Goal: Information Seeking & Learning: Learn about a topic

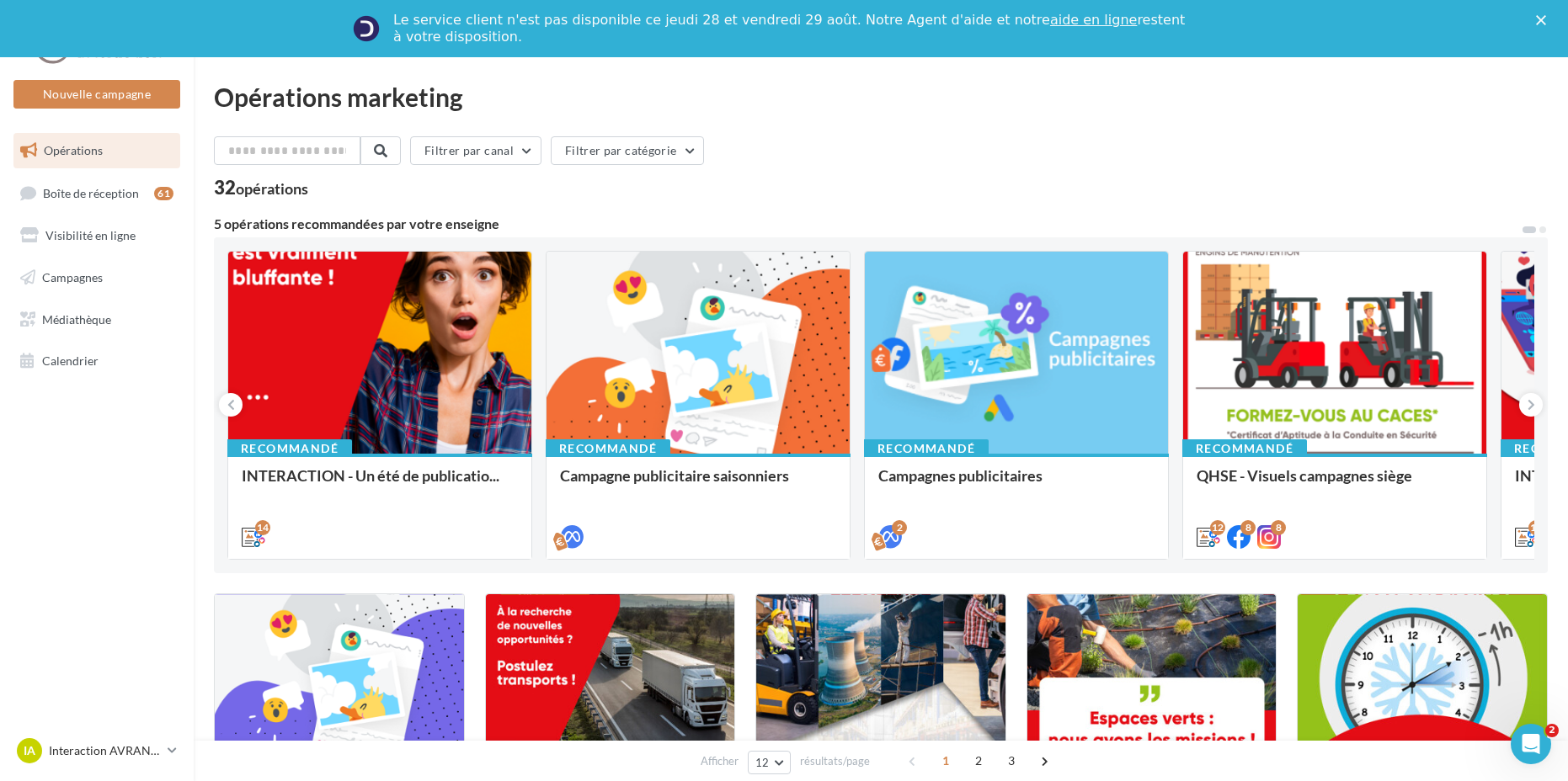
click at [1542, 9] on div "Le service client n'est pas disponible [DATE][DATE] et [DATE] Notre Agent d'aid…" at bounding box center [784, 28] width 1568 height 43
click at [1544, 16] on icon "Fermer" at bounding box center [1541, 19] width 10 height 10
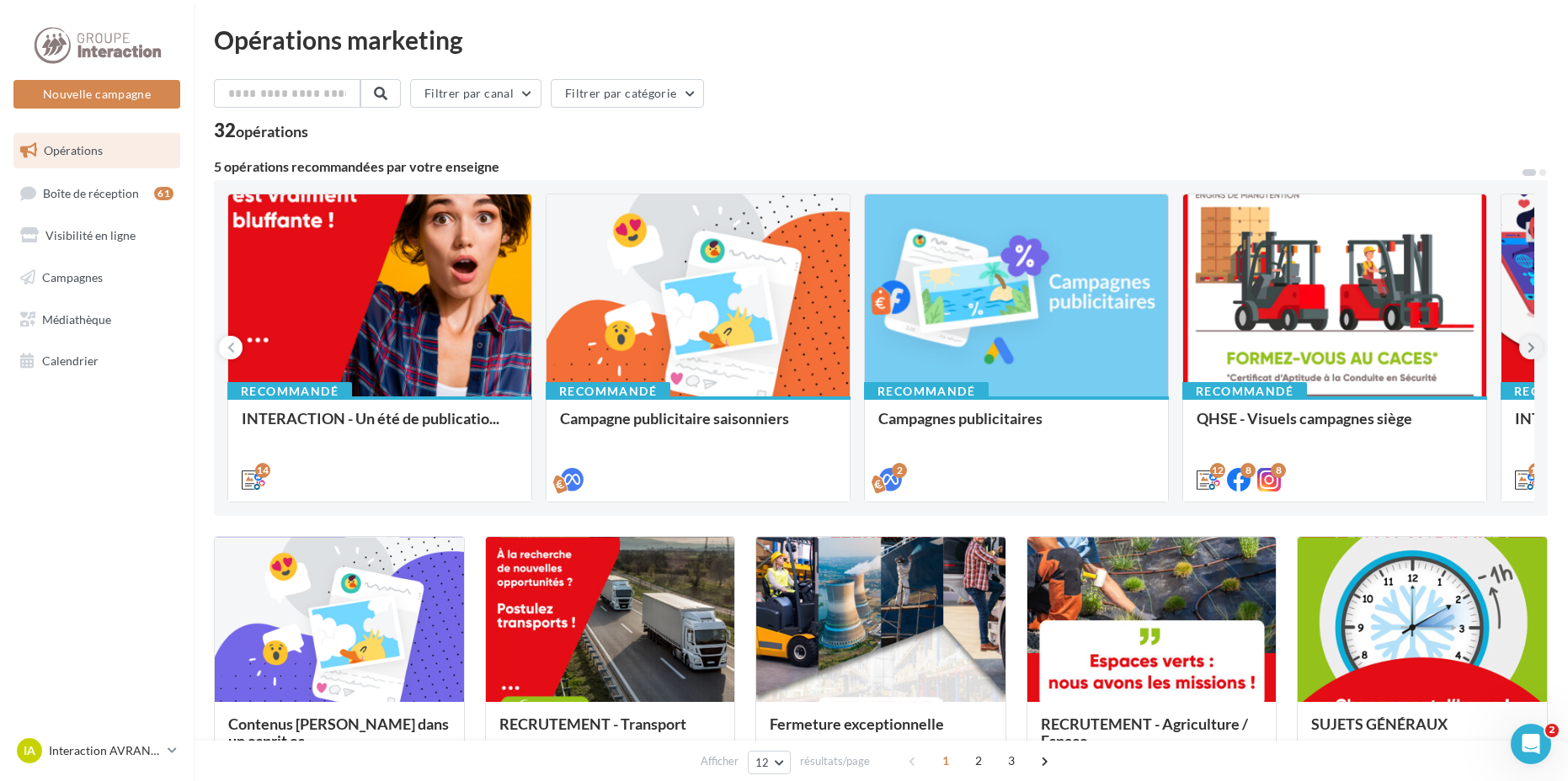
click at [1527, 355] on icon at bounding box center [1531, 347] width 8 height 17
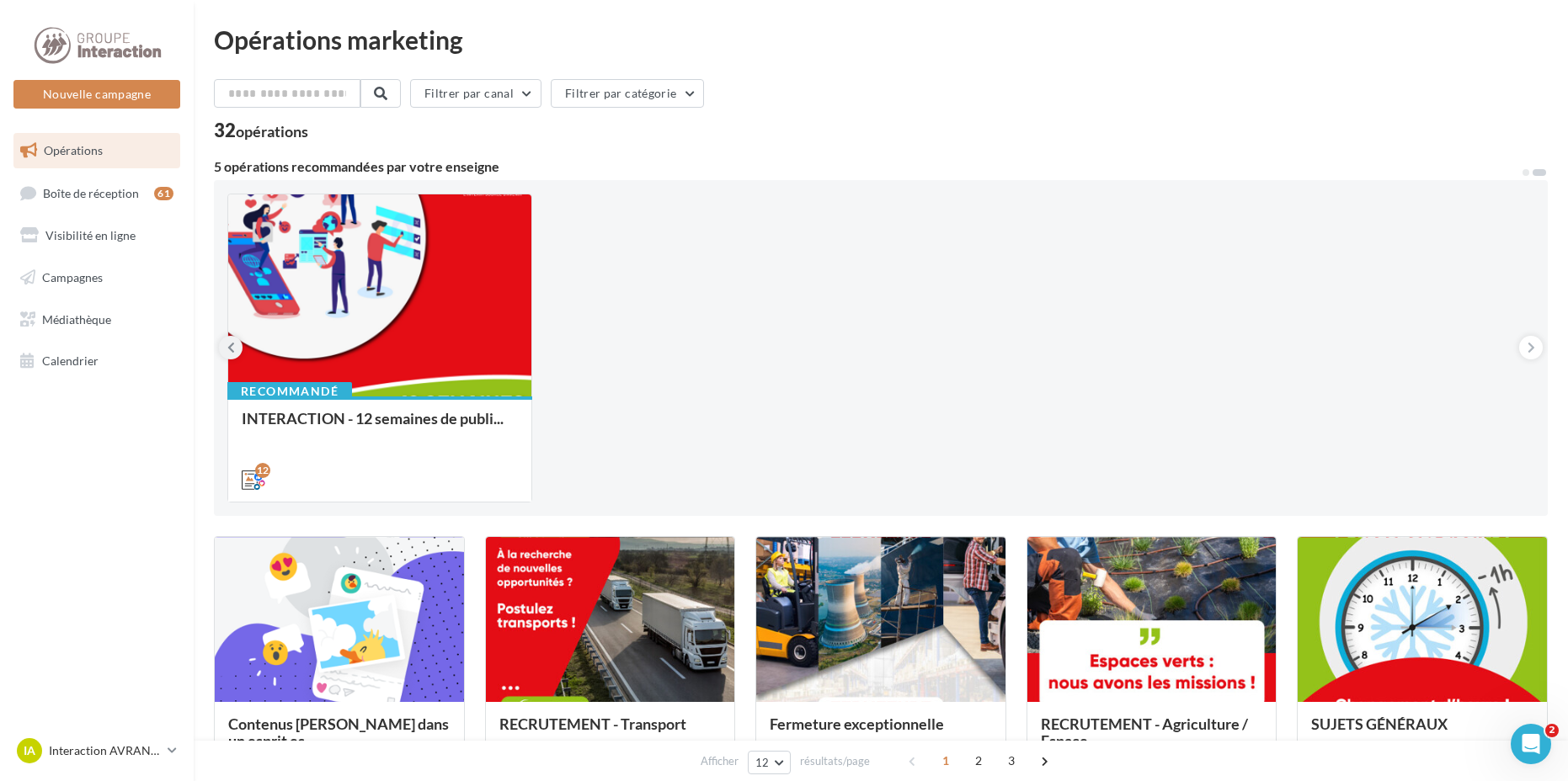
click at [229, 351] on icon at bounding box center [231, 347] width 8 height 17
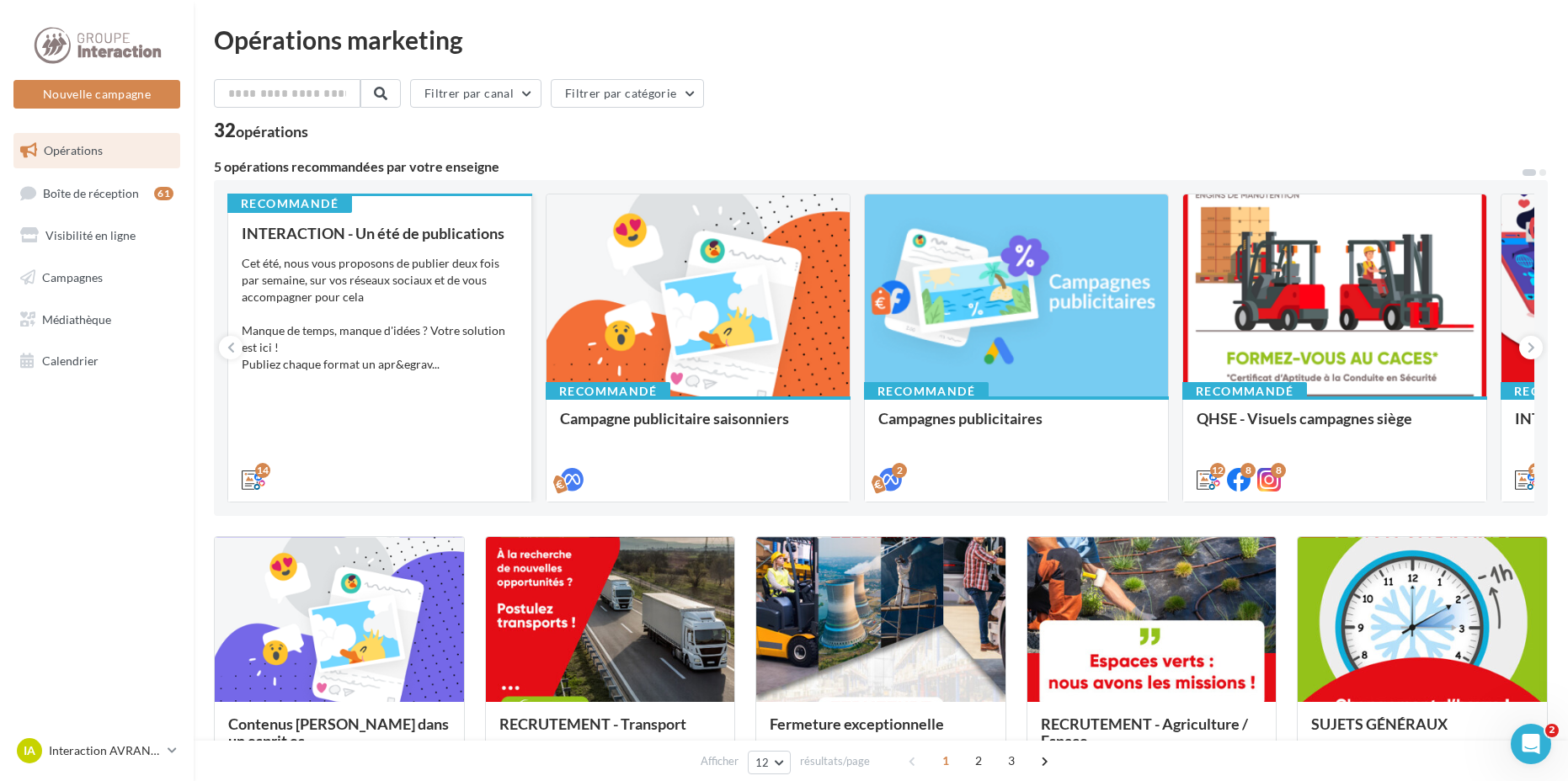
click at [511, 307] on div "Cet été, nous vous proposons de publier deux fois par semaine, sur vos réseaux …" at bounding box center [380, 313] width 276 height 118
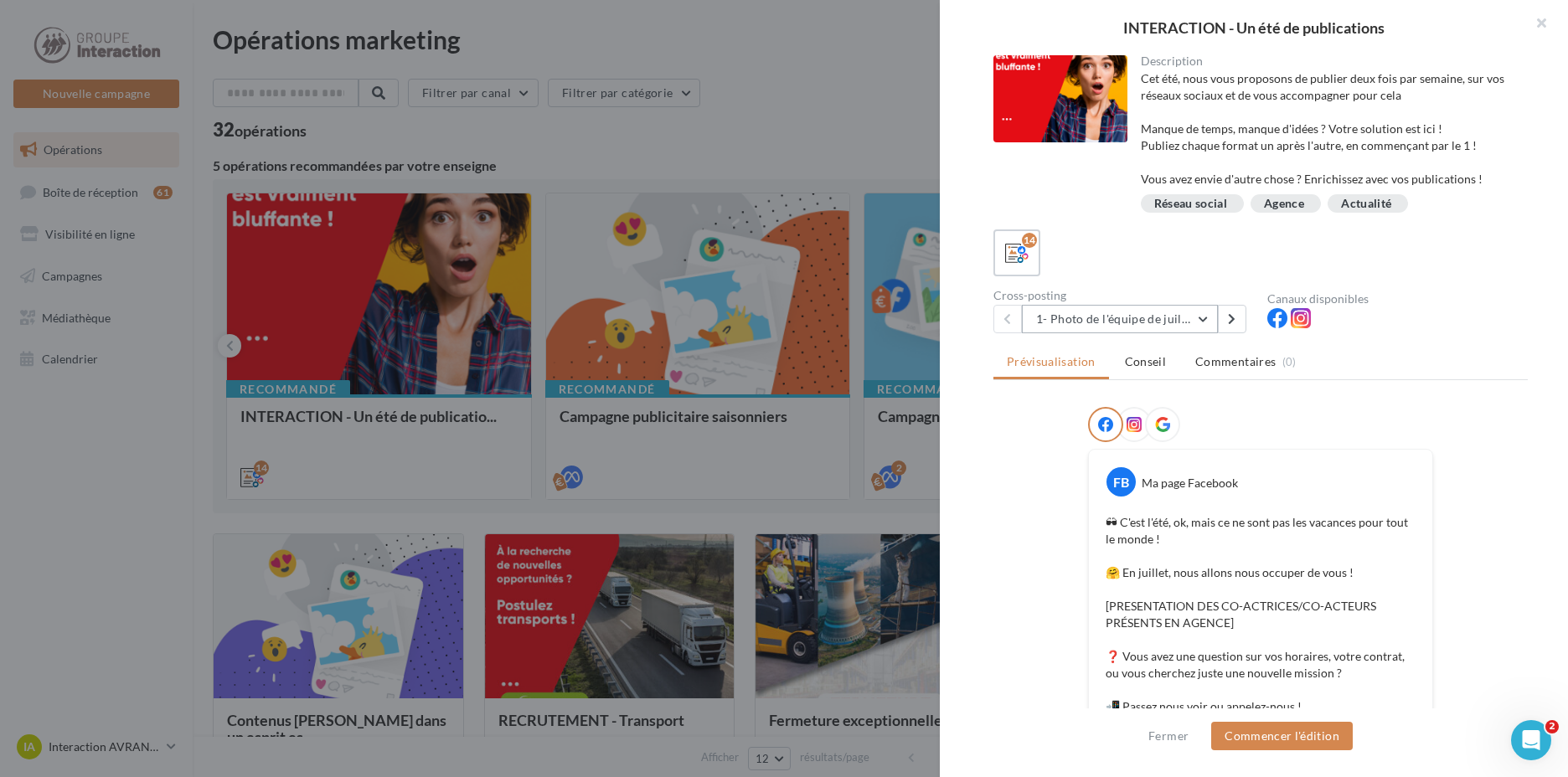
click at [1121, 328] on button "1- Photo de l'équipe de juillet" at bounding box center [1119, 319] width 196 height 28
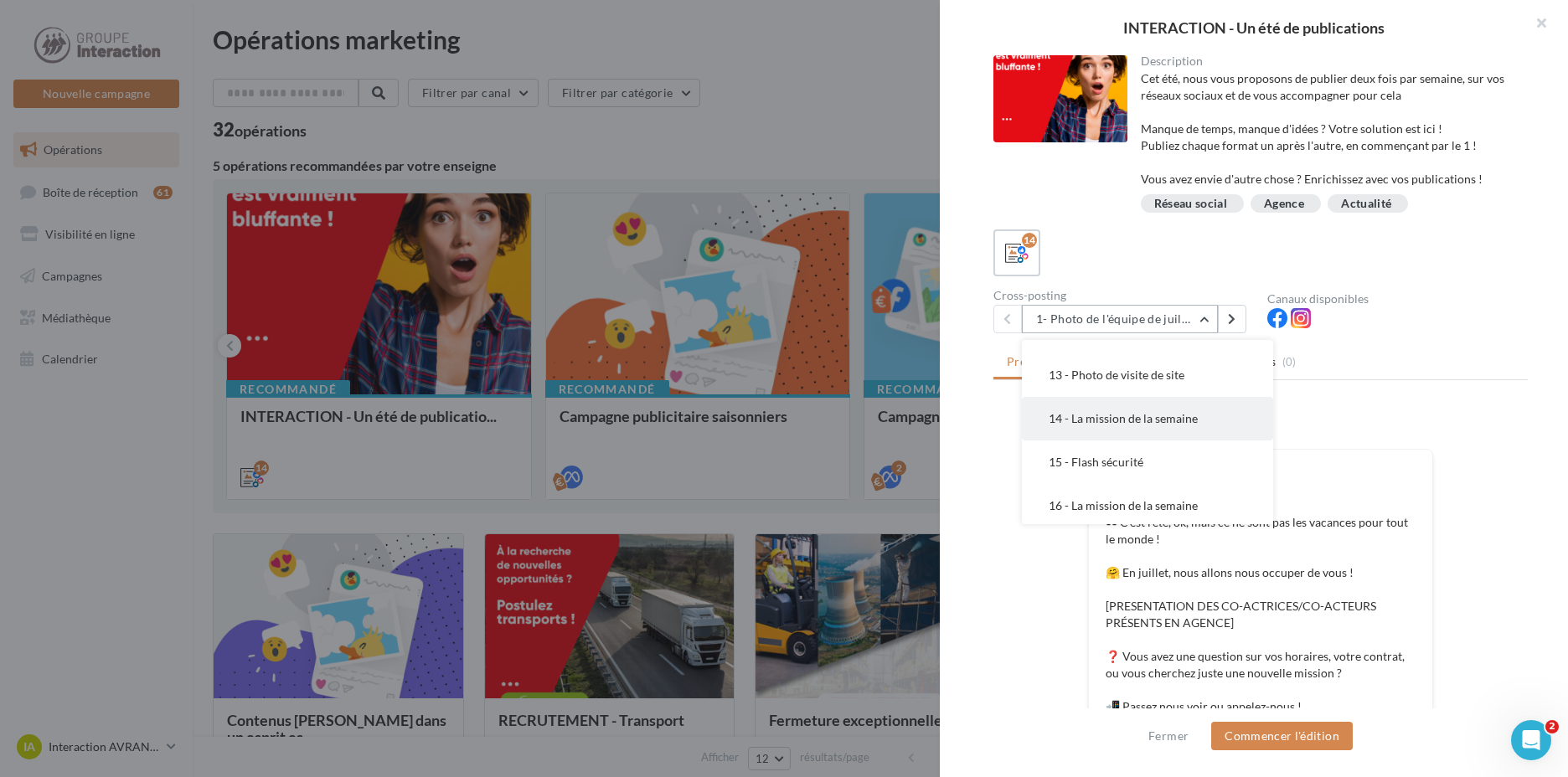
scroll to position [418, 0]
click at [1198, 470] on span "17 - Photo préparatifs rentrée" at bounding box center [1126, 465] width 156 height 14
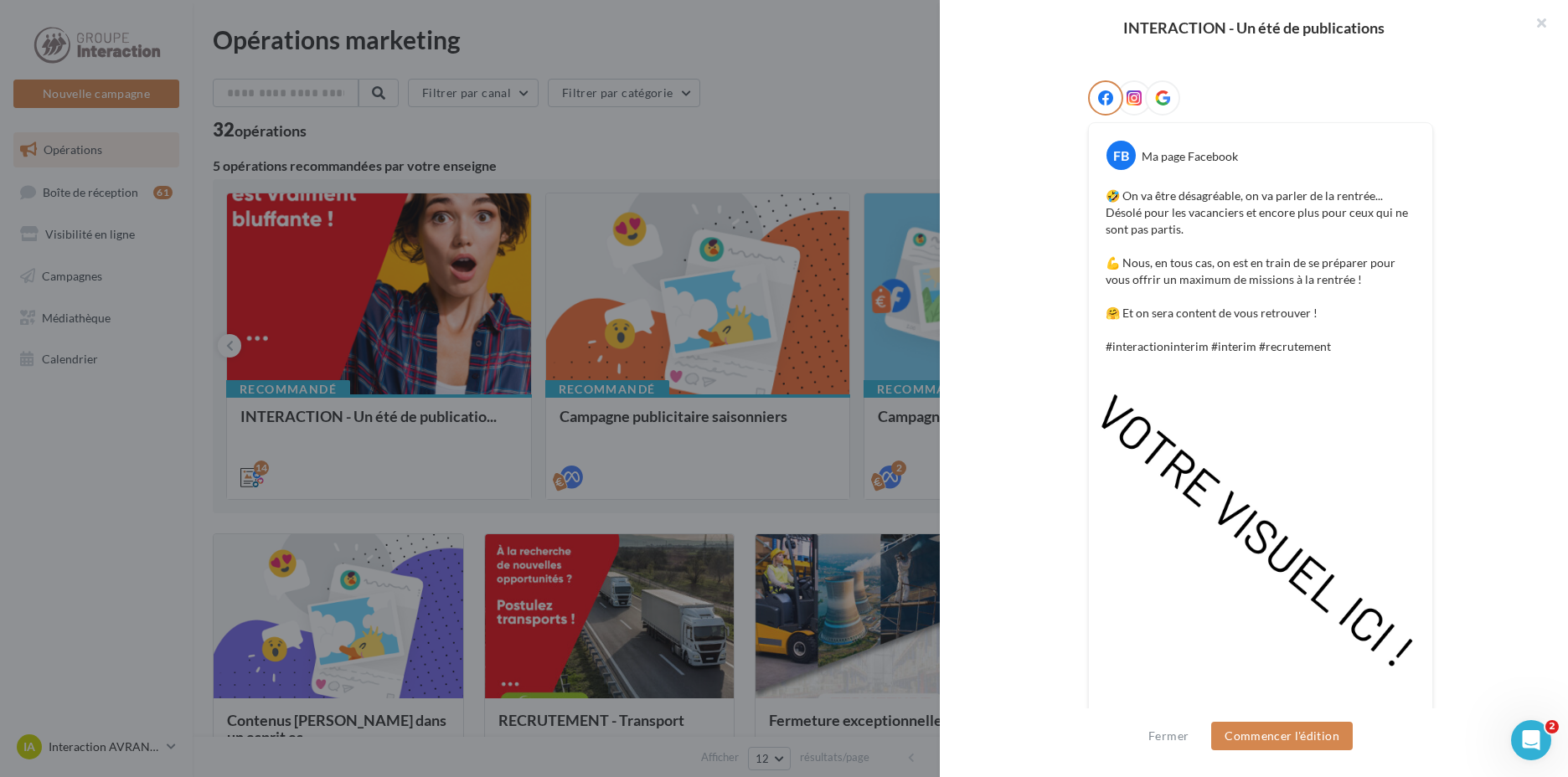
scroll to position [76, 0]
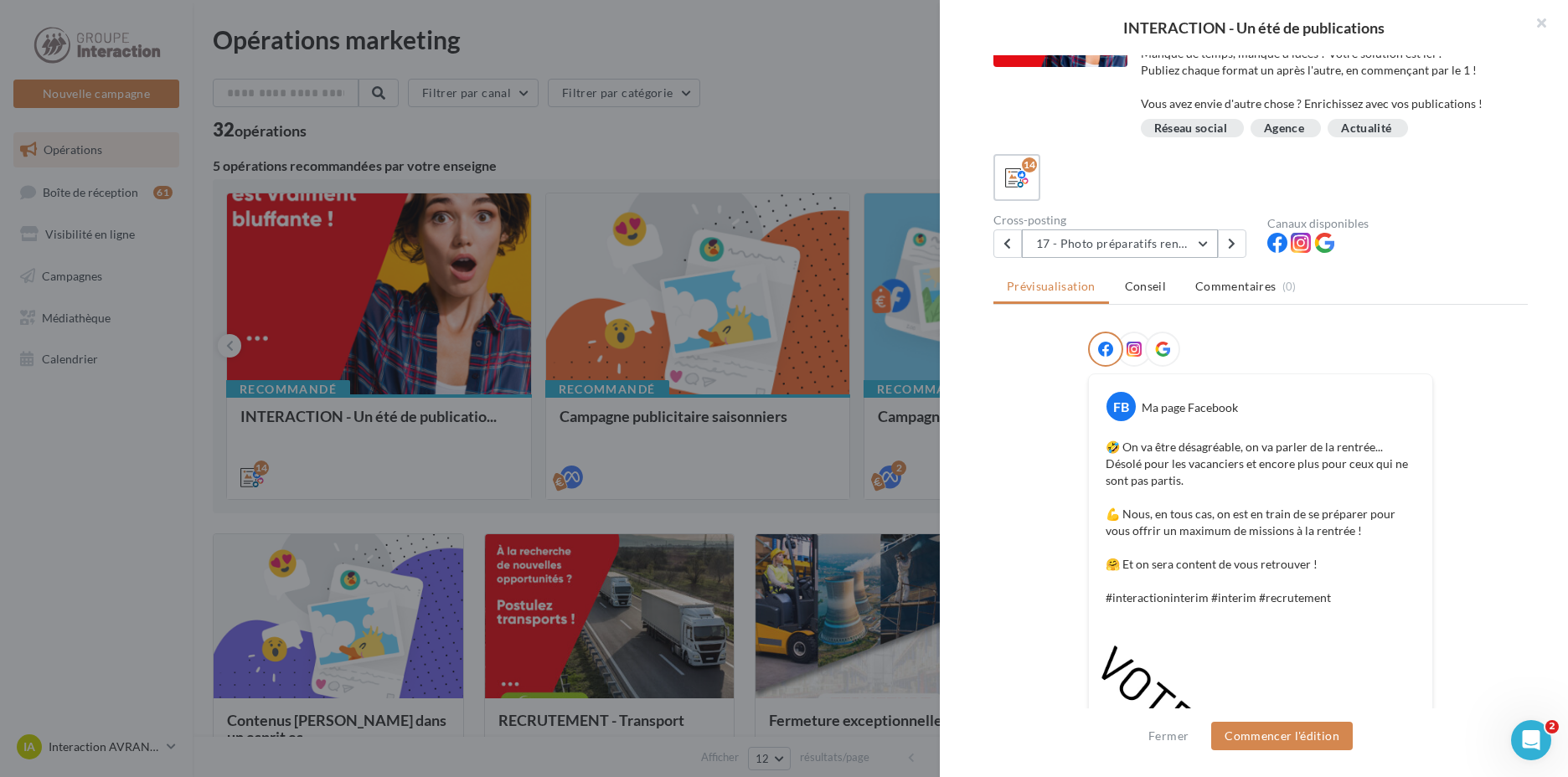
click at [1099, 241] on button "17 - Photo préparatifs rentrée" at bounding box center [1119, 243] width 196 height 28
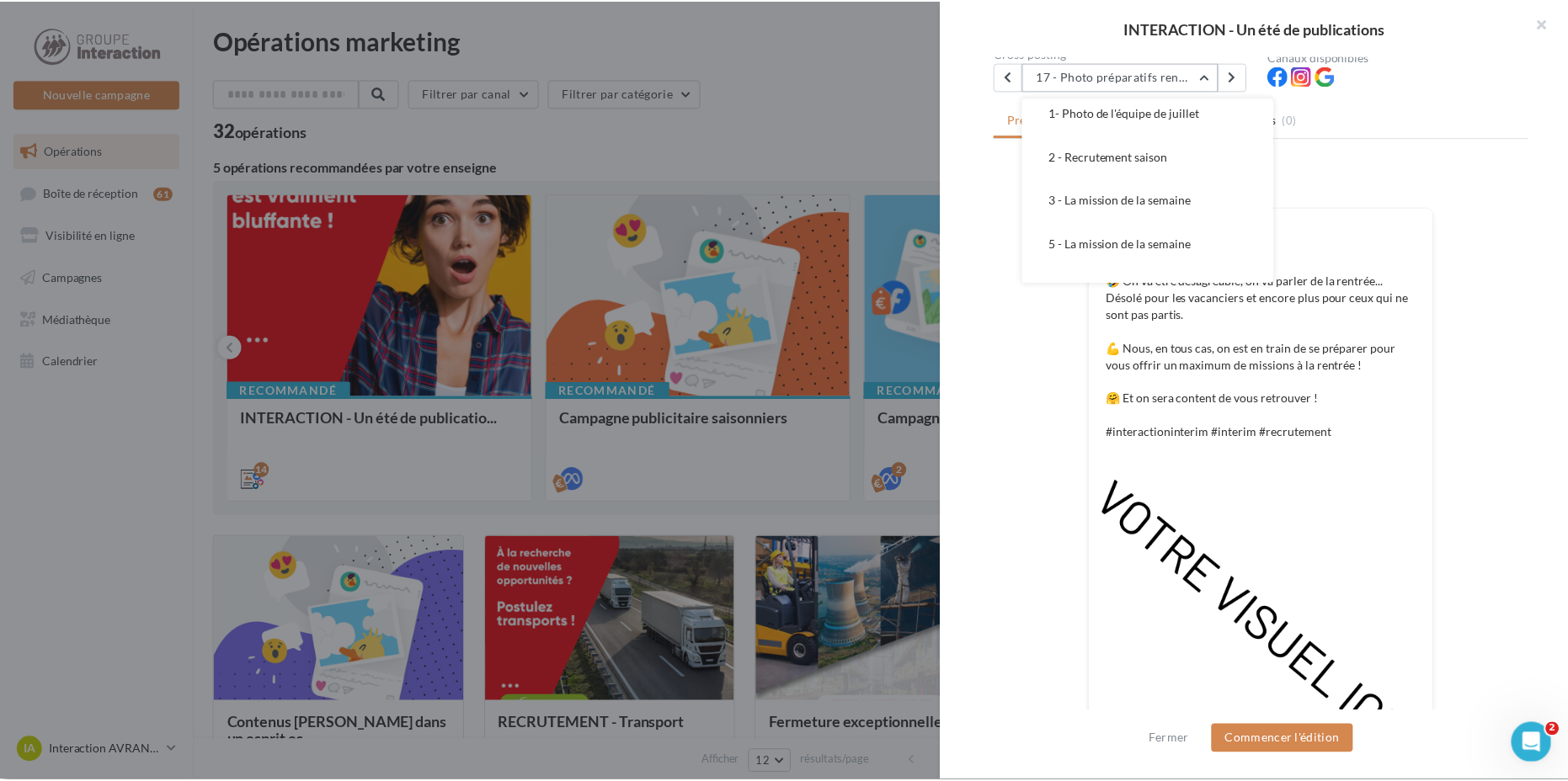
scroll to position [0, 0]
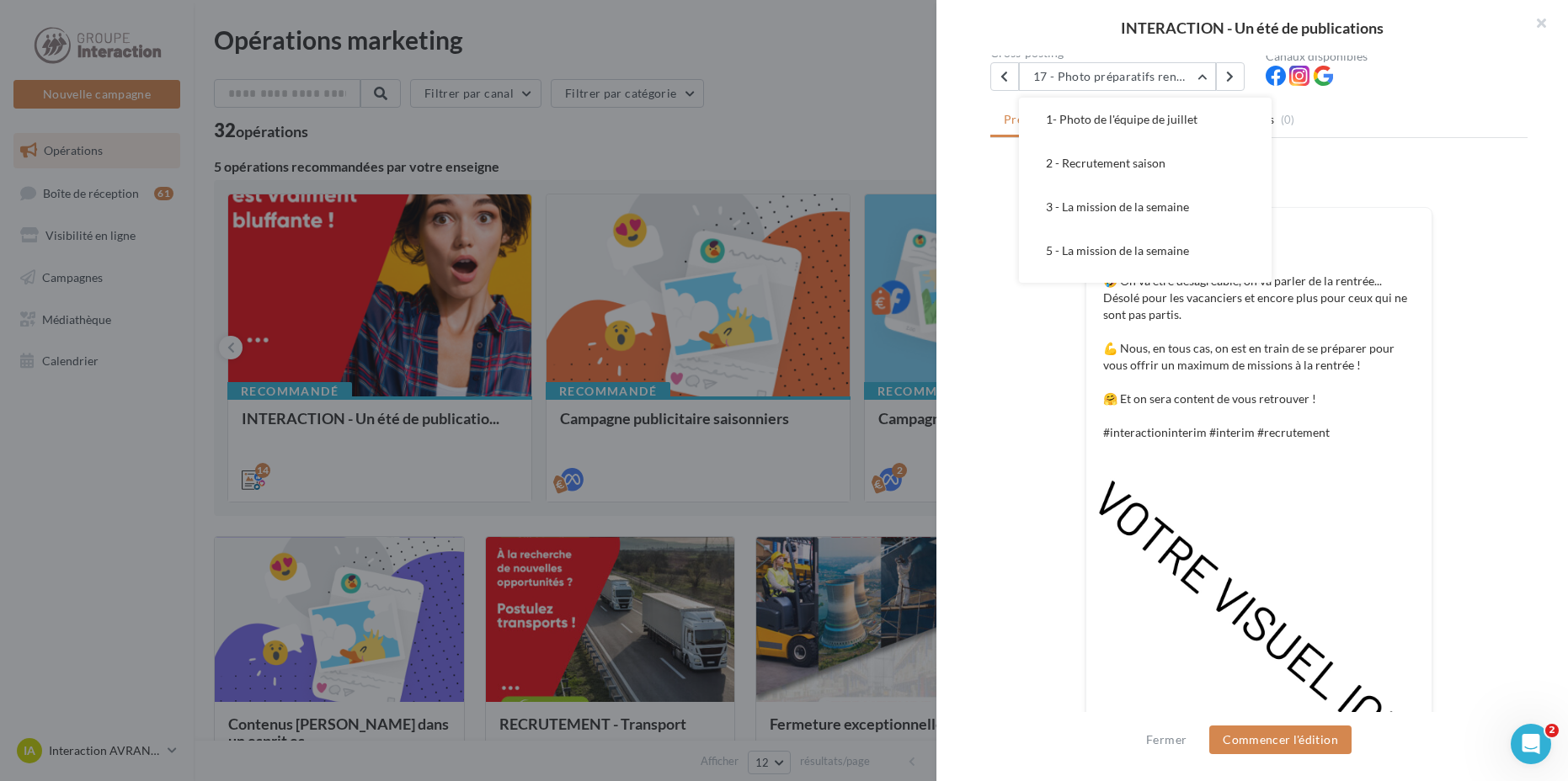
click at [759, 105] on div at bounding box center [784, 390] width 1568 height 781
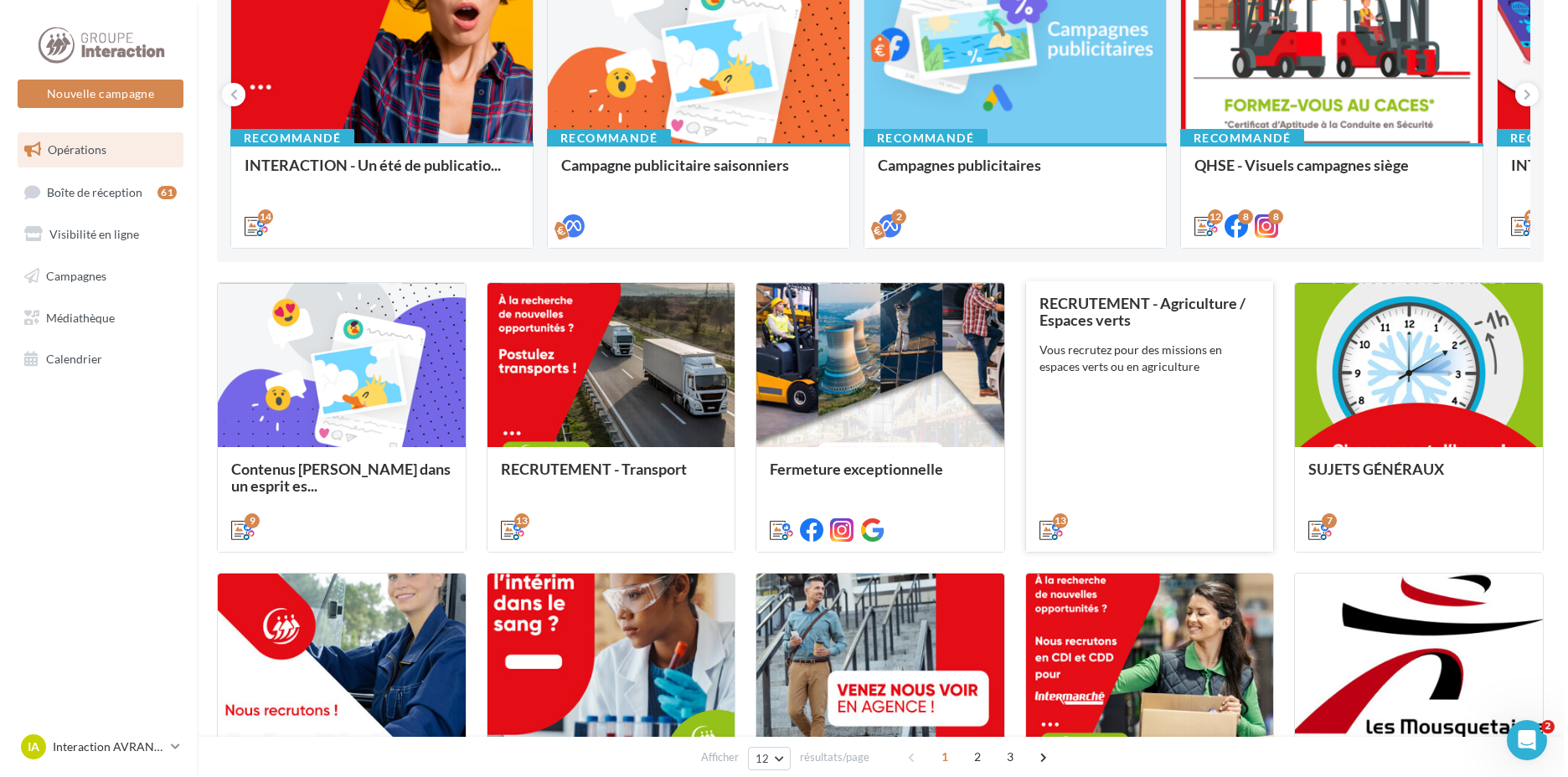
scroll to position [502, 0]
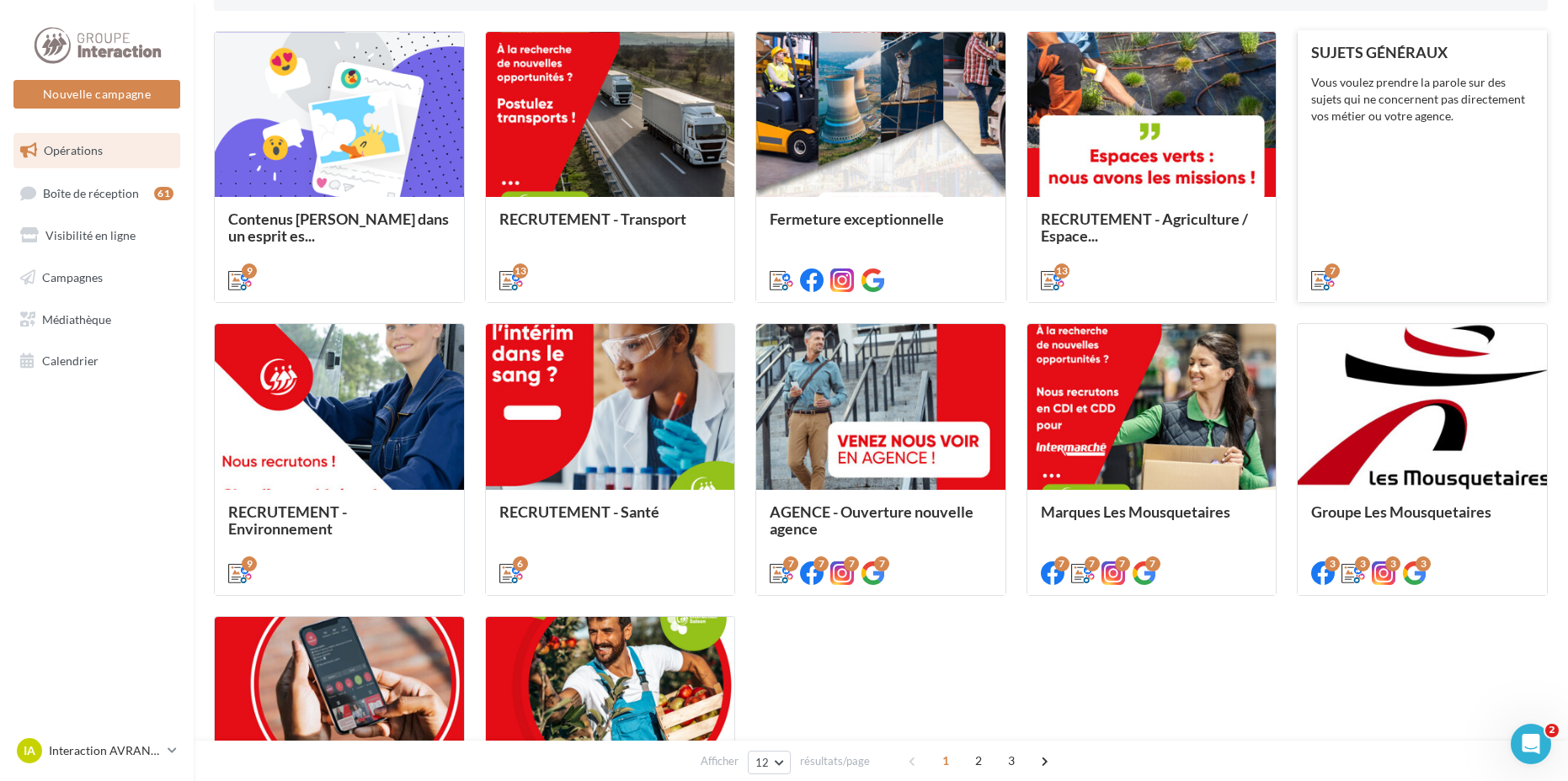
click at [1416, 192] on div "SUJETS GÉNÉRAUX Vous voulez prendre la parole sur des sujets qui ne concernent …" at bounding box center [1422, 166] width 222 height 244
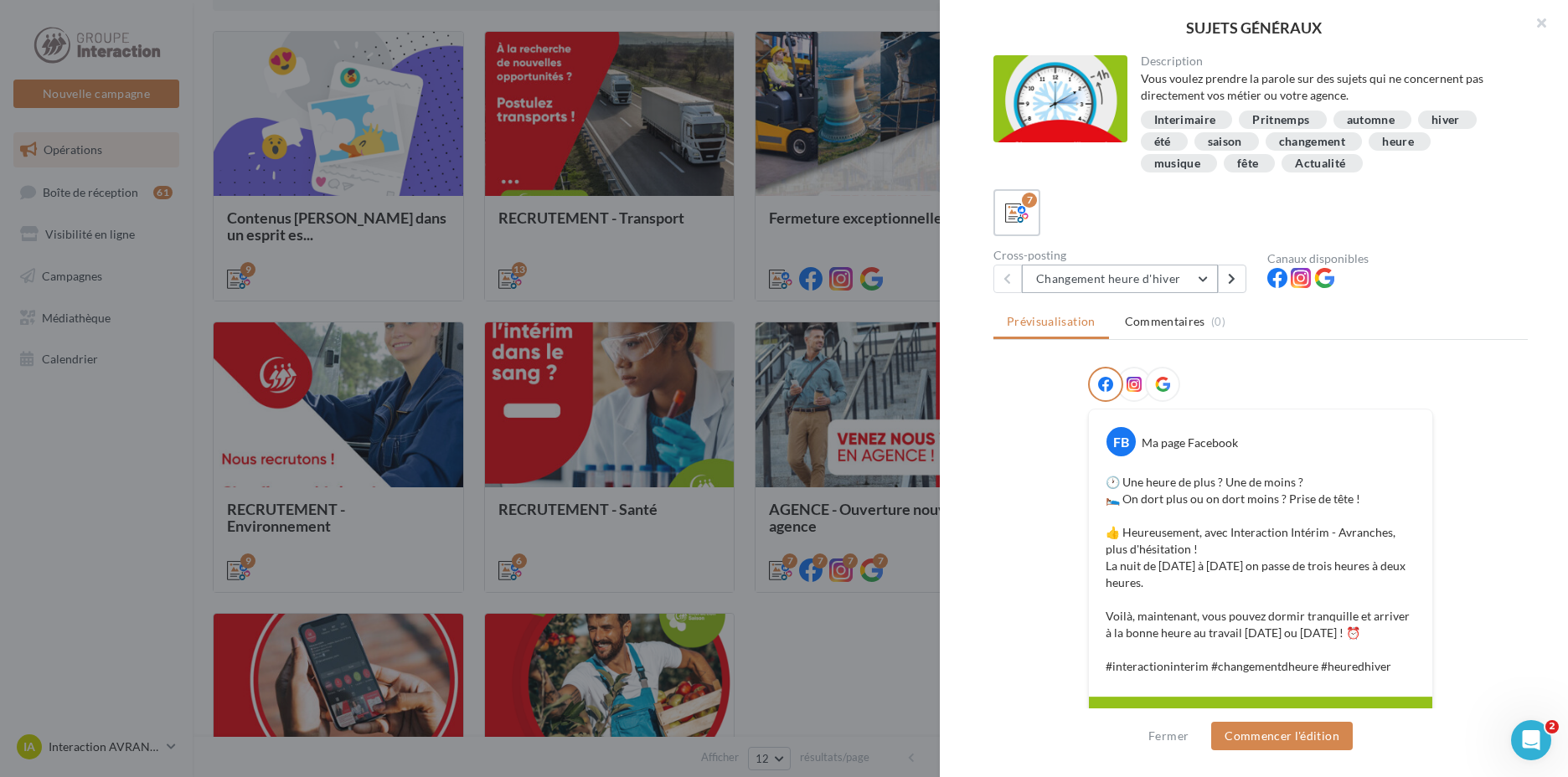
click at [1099, 282] on button "Changement heure d'hiver" at bounding box center [1119, 278] width 196 height 28
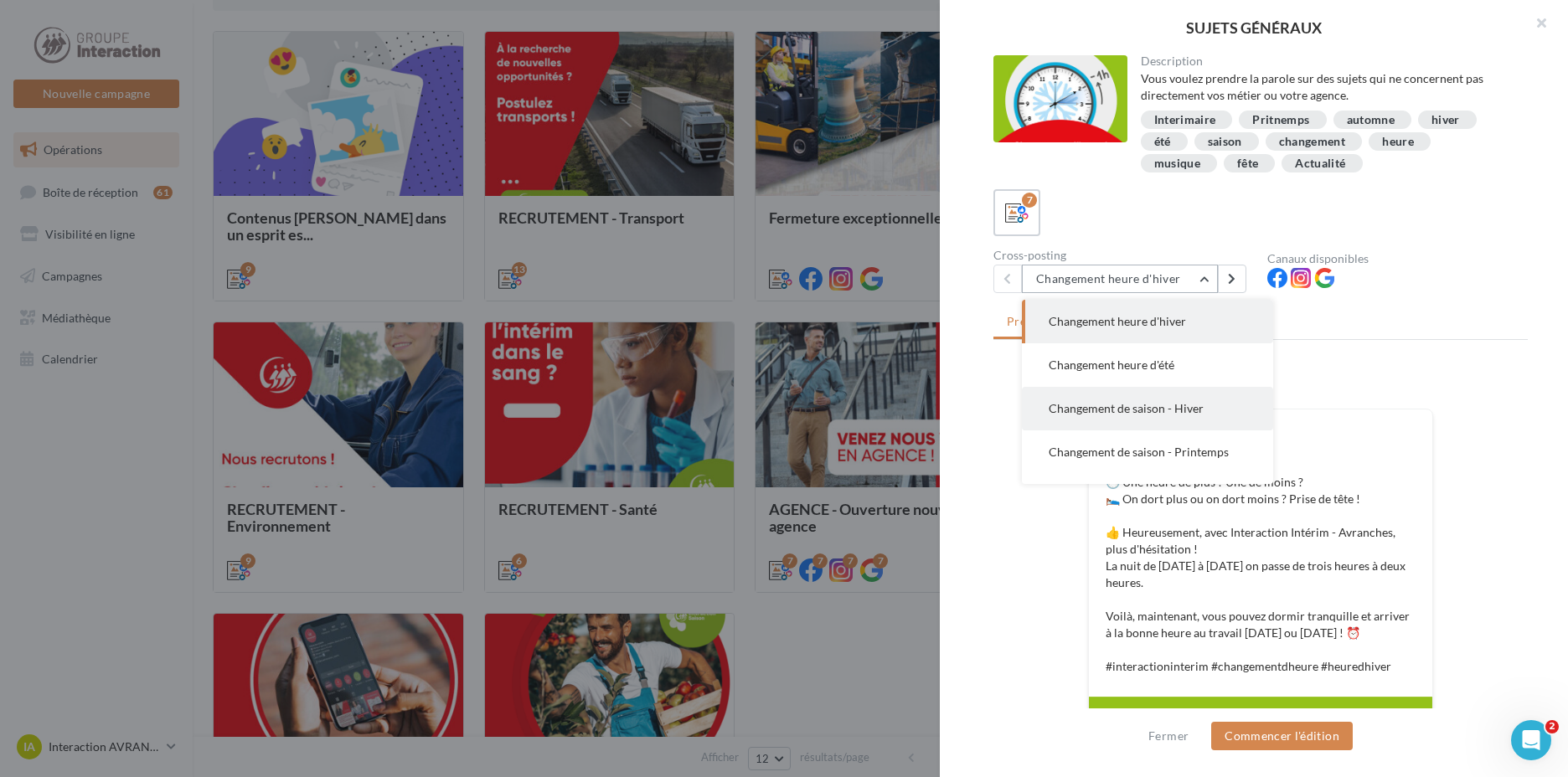
scroll to position [84, 0]
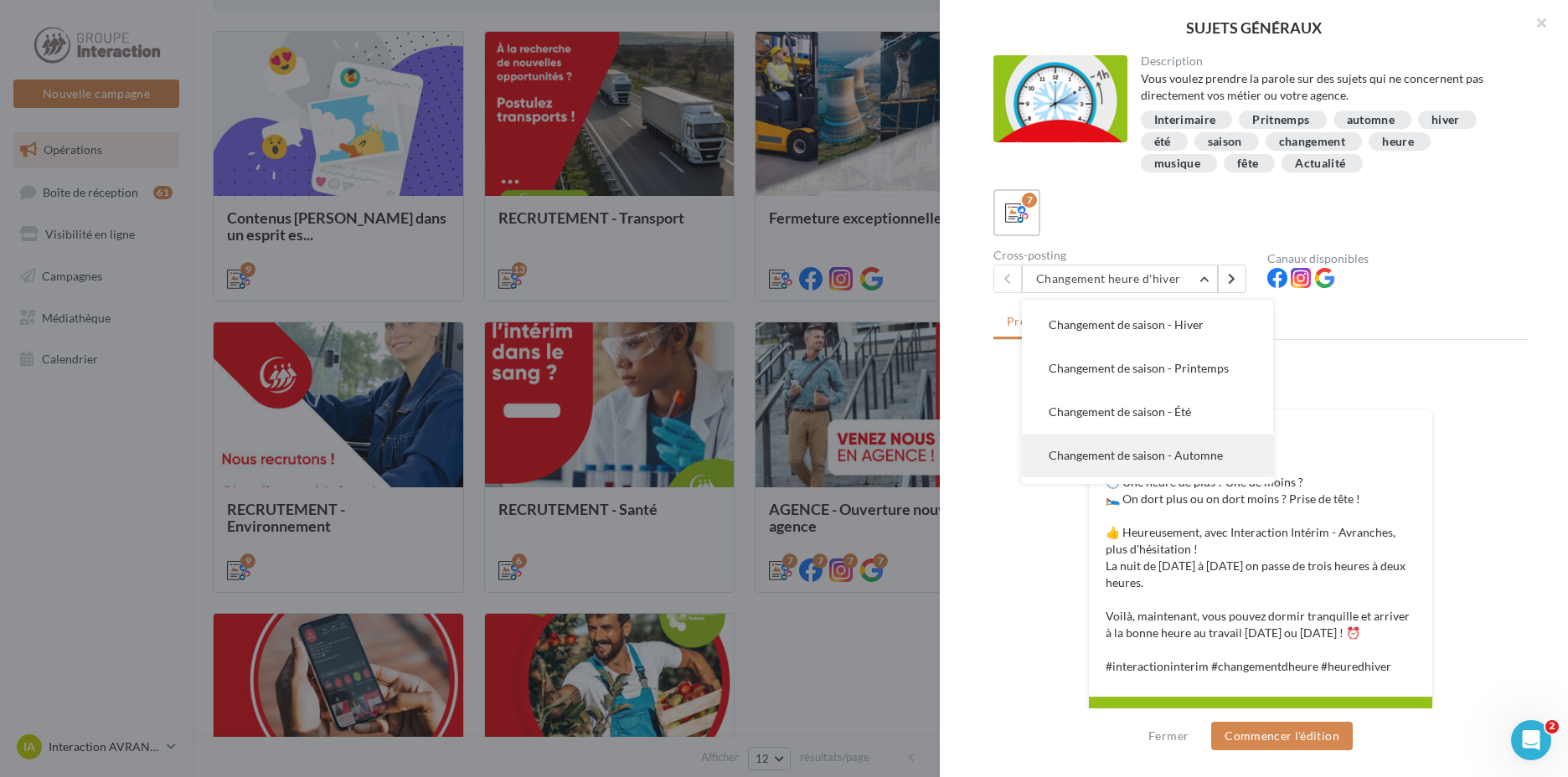
click at [1079, 460] on span "Changement de saison - Automne" at bounding box center [1136, 455] width 175 height 14
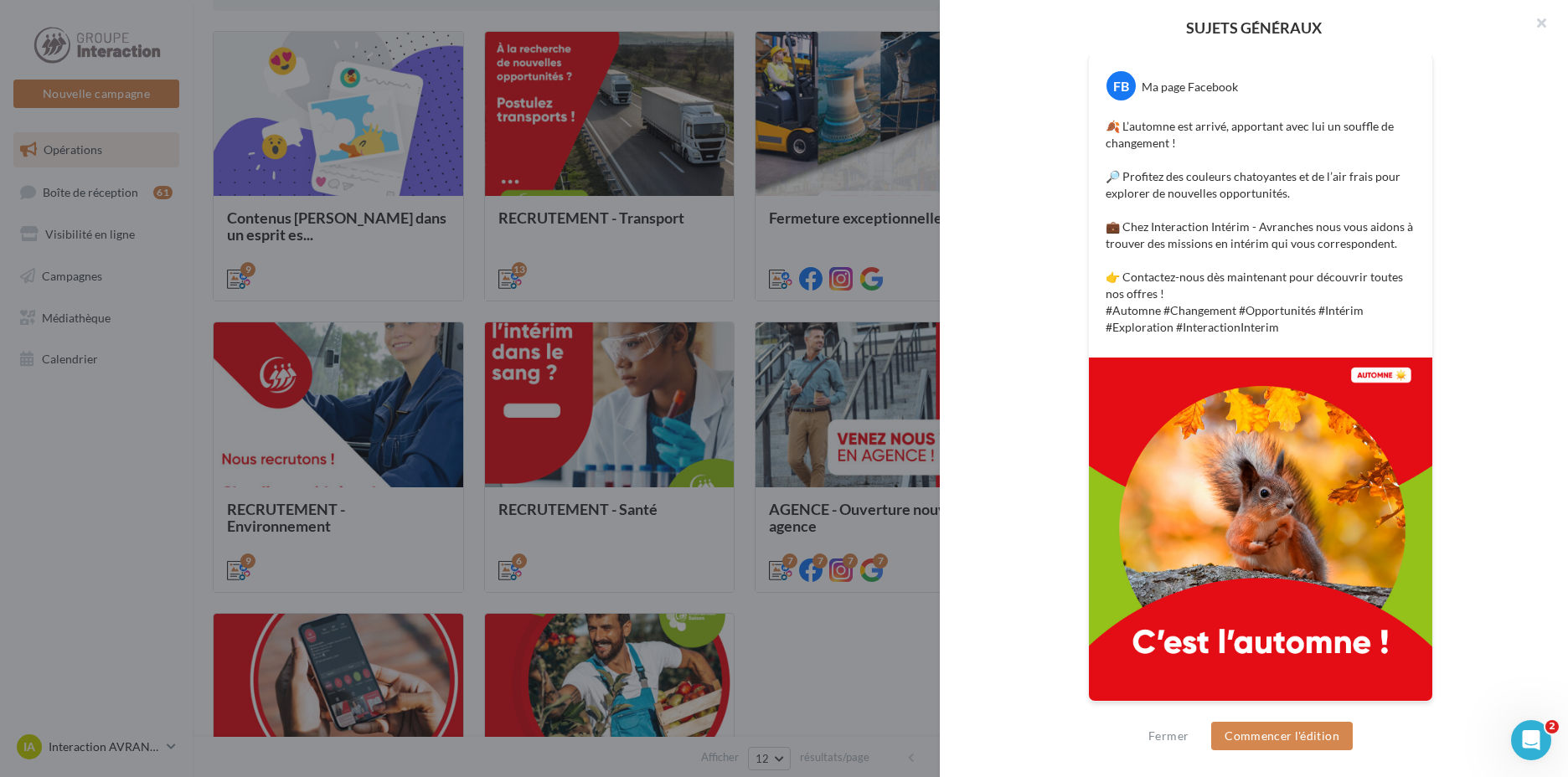
scroll to position [0, 0]
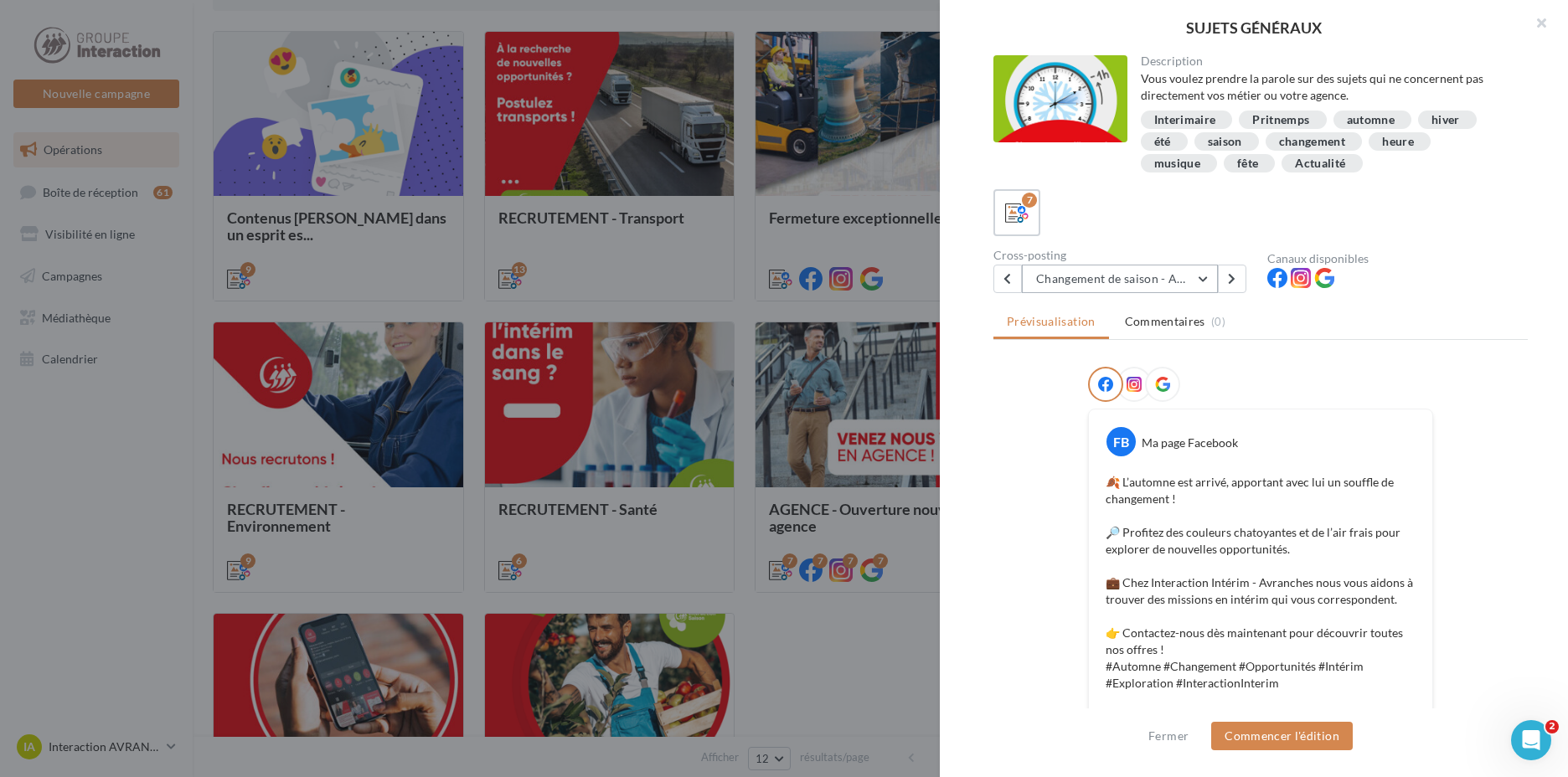
click at [1149, 289] on button "Changement de saison - Automne" at bounding box center [1119, 278] width 196 height 28
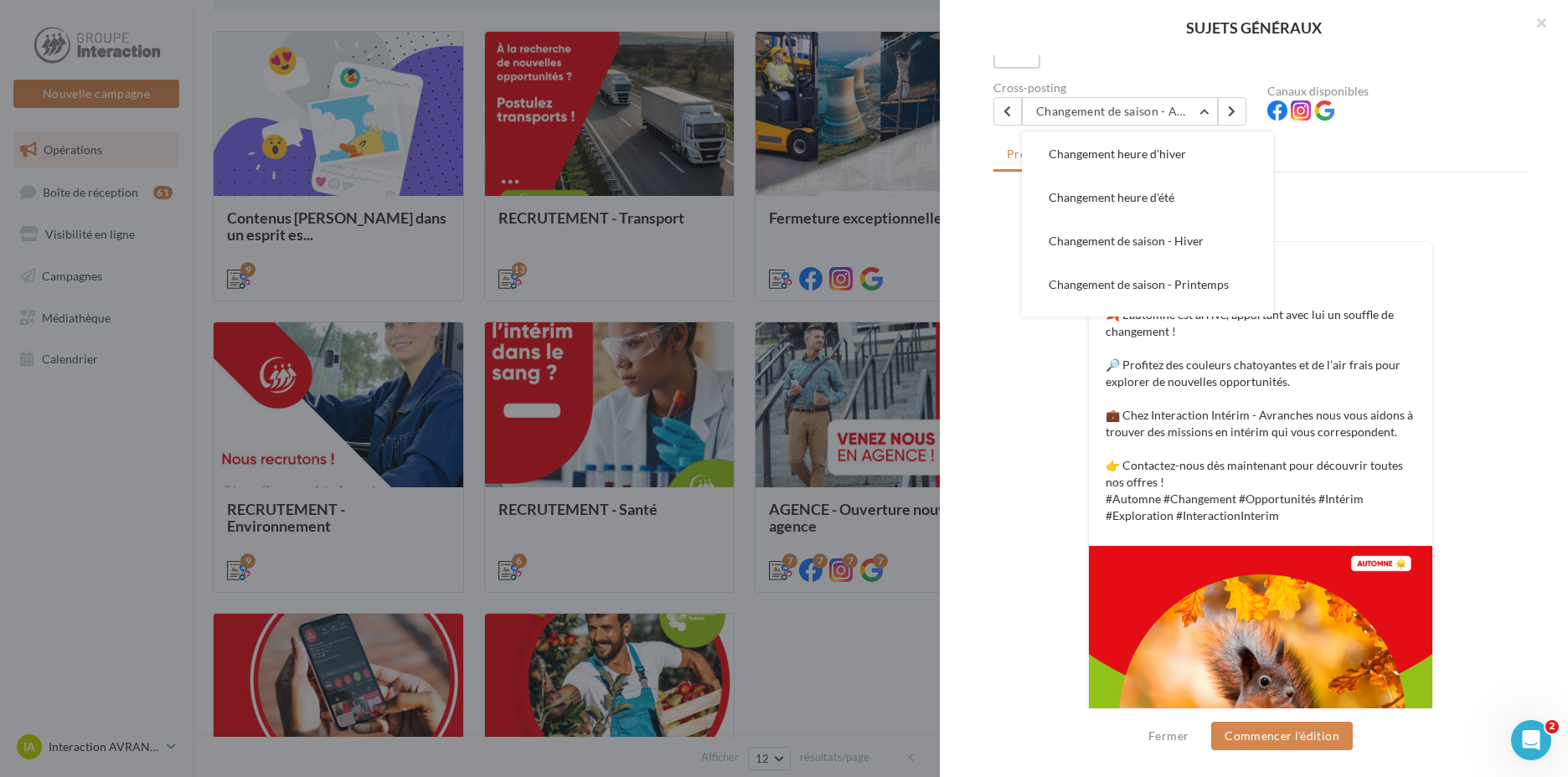
click at [881, 438] on div at bounding box center [784, 388] width 1568 height 777
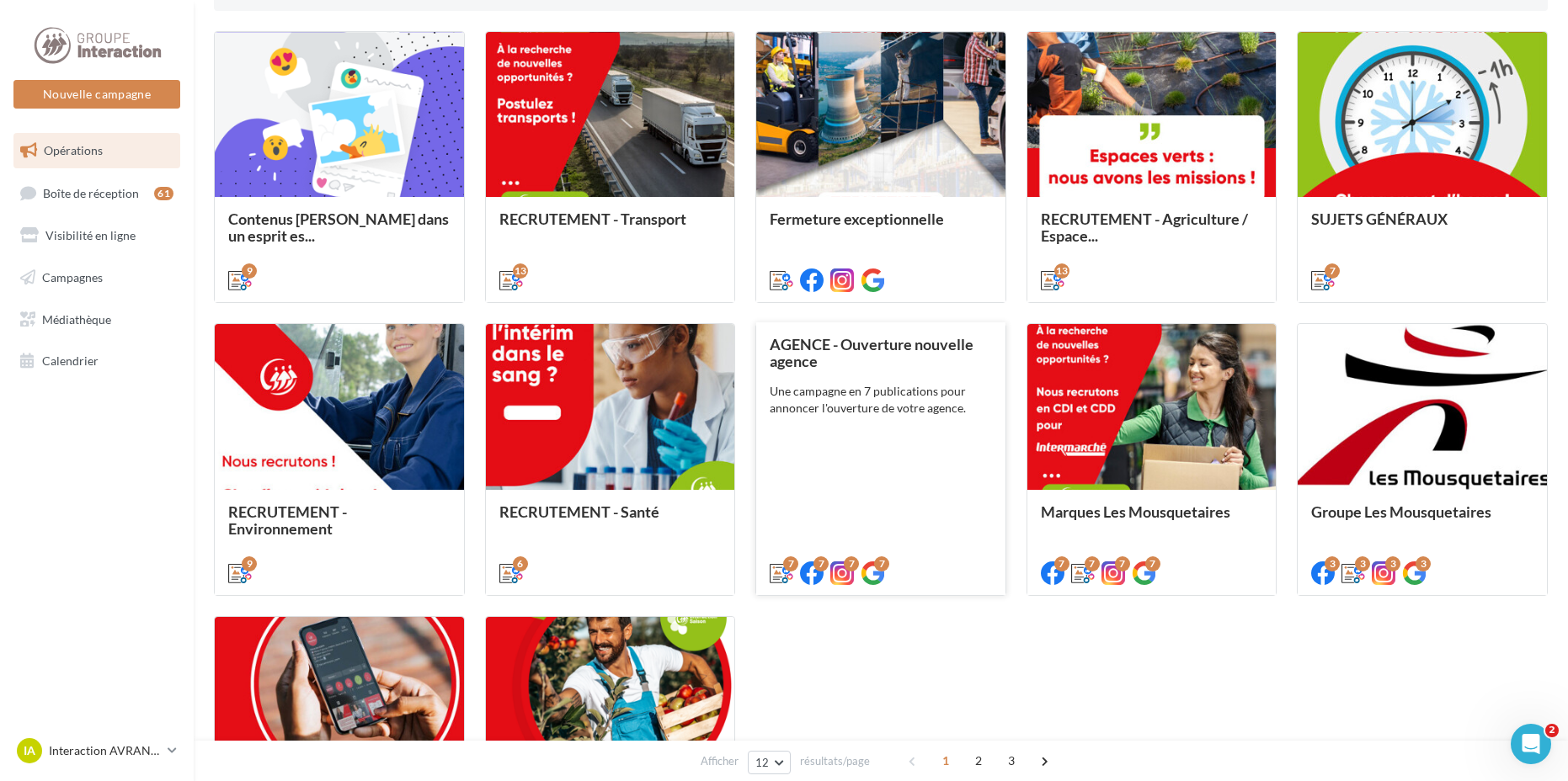
scroll to position [753, 0]
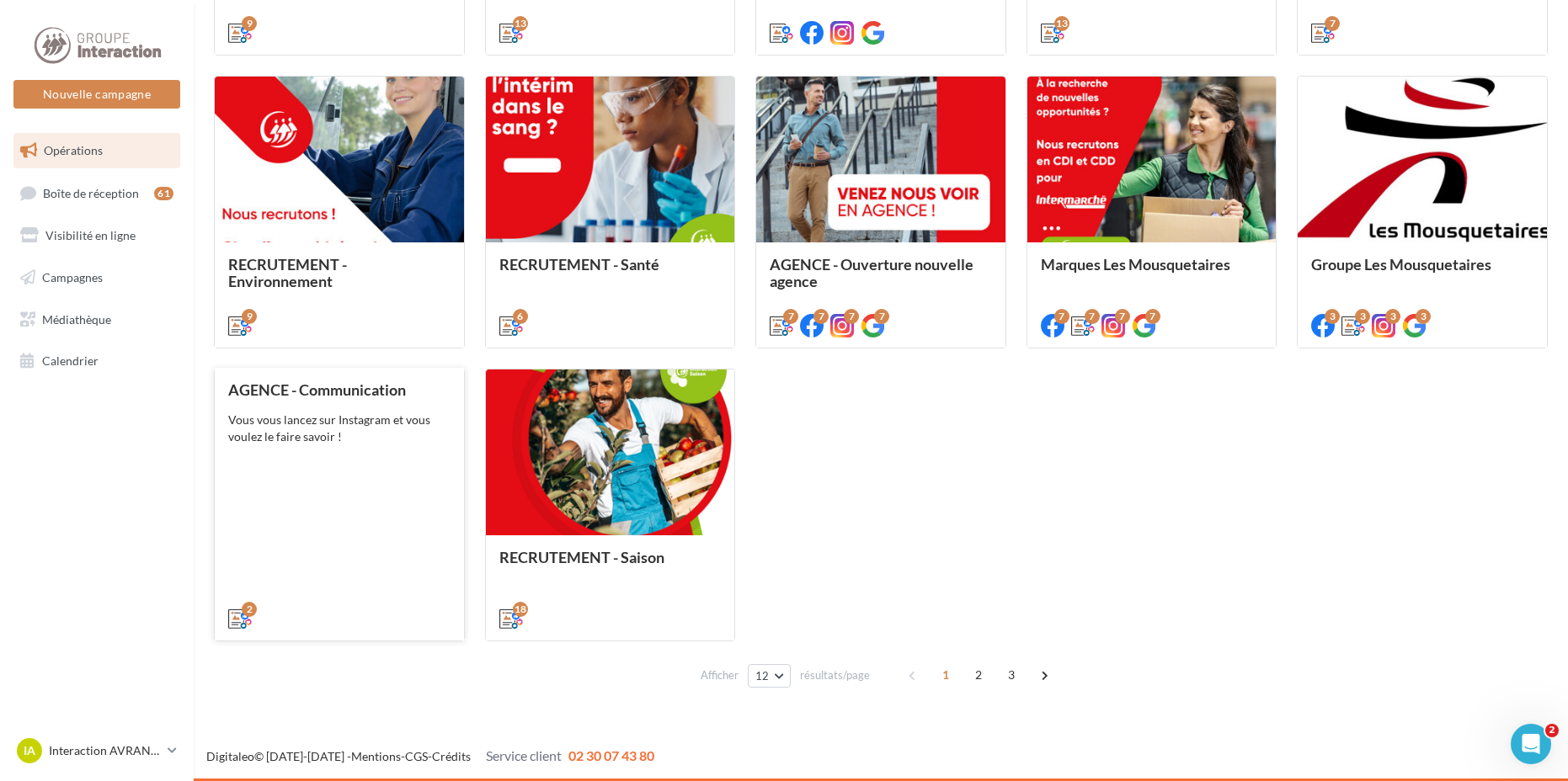
click at [362, 411] on div "AGENCE - Communication Vous vous lancez sur Instagram et vous voulez le faire s…" at bounding box center [339, 504] width 222 height 244
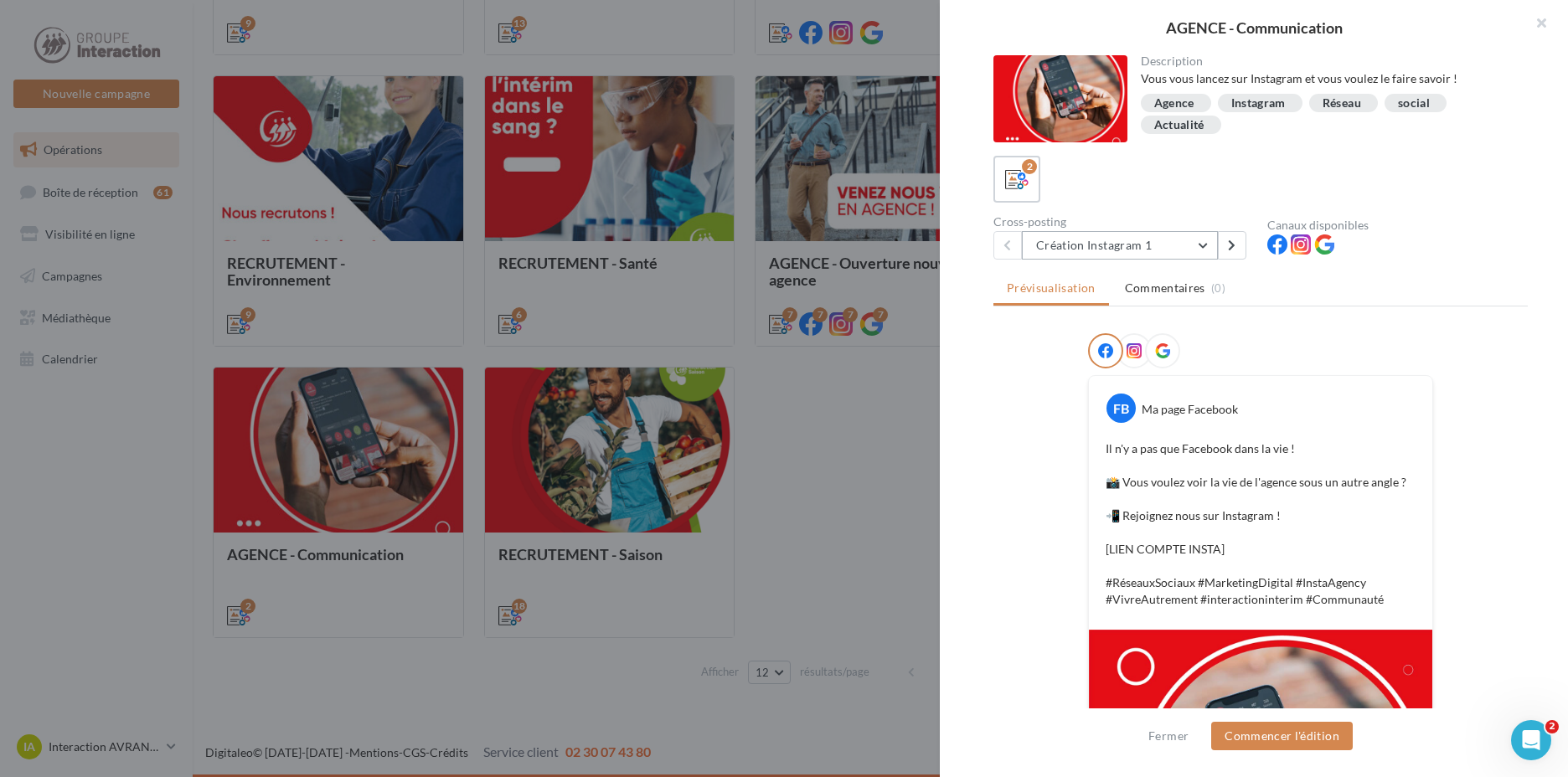
click at [1088, 256] on button "Création Instagram 1" at bounding box center [1119, 245] width 196 height 28
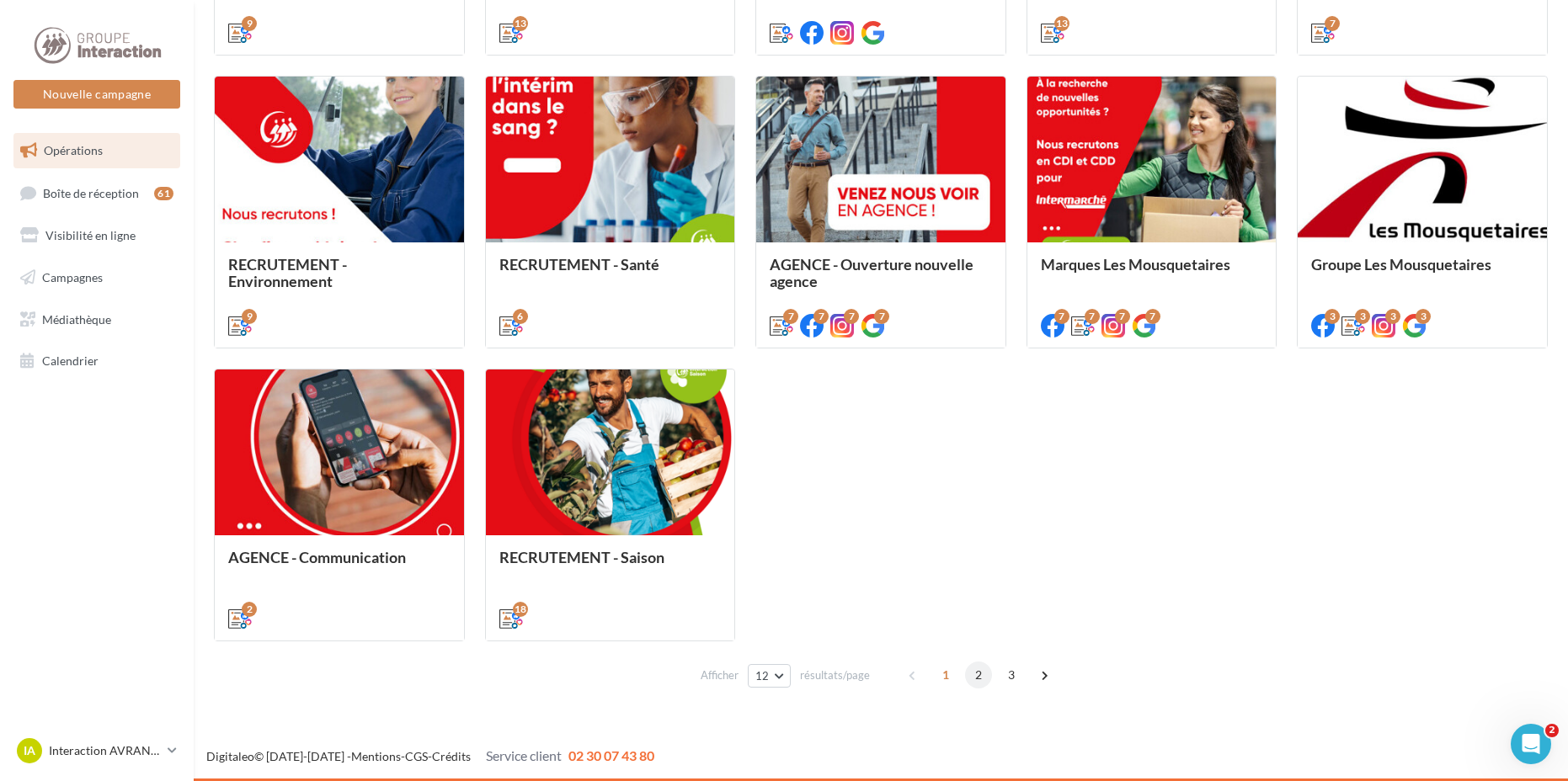
click at [976, 678] on span "2" at bounding box center [978, 675] width 27 height 27
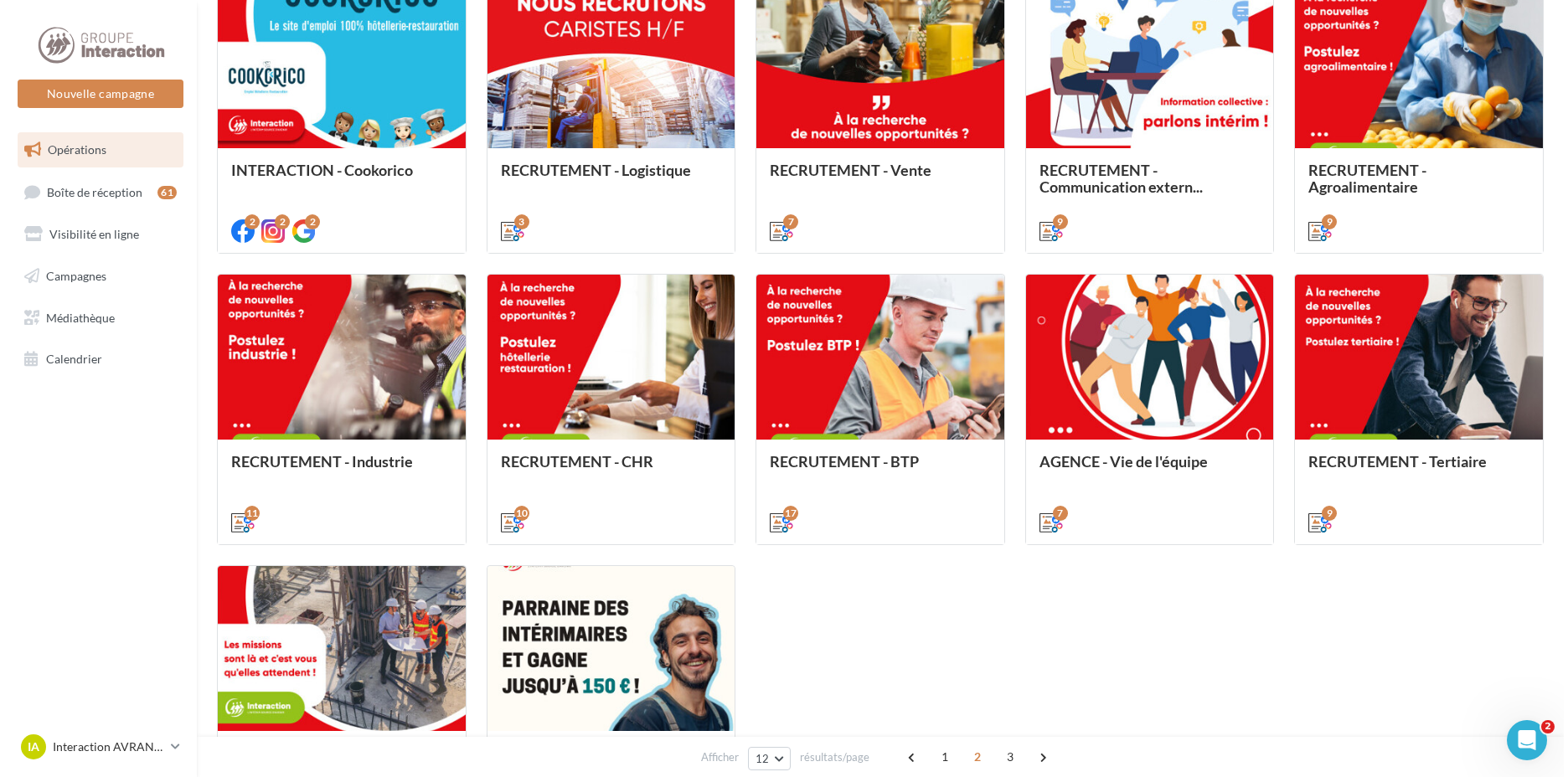
scroll to position [633, 0]
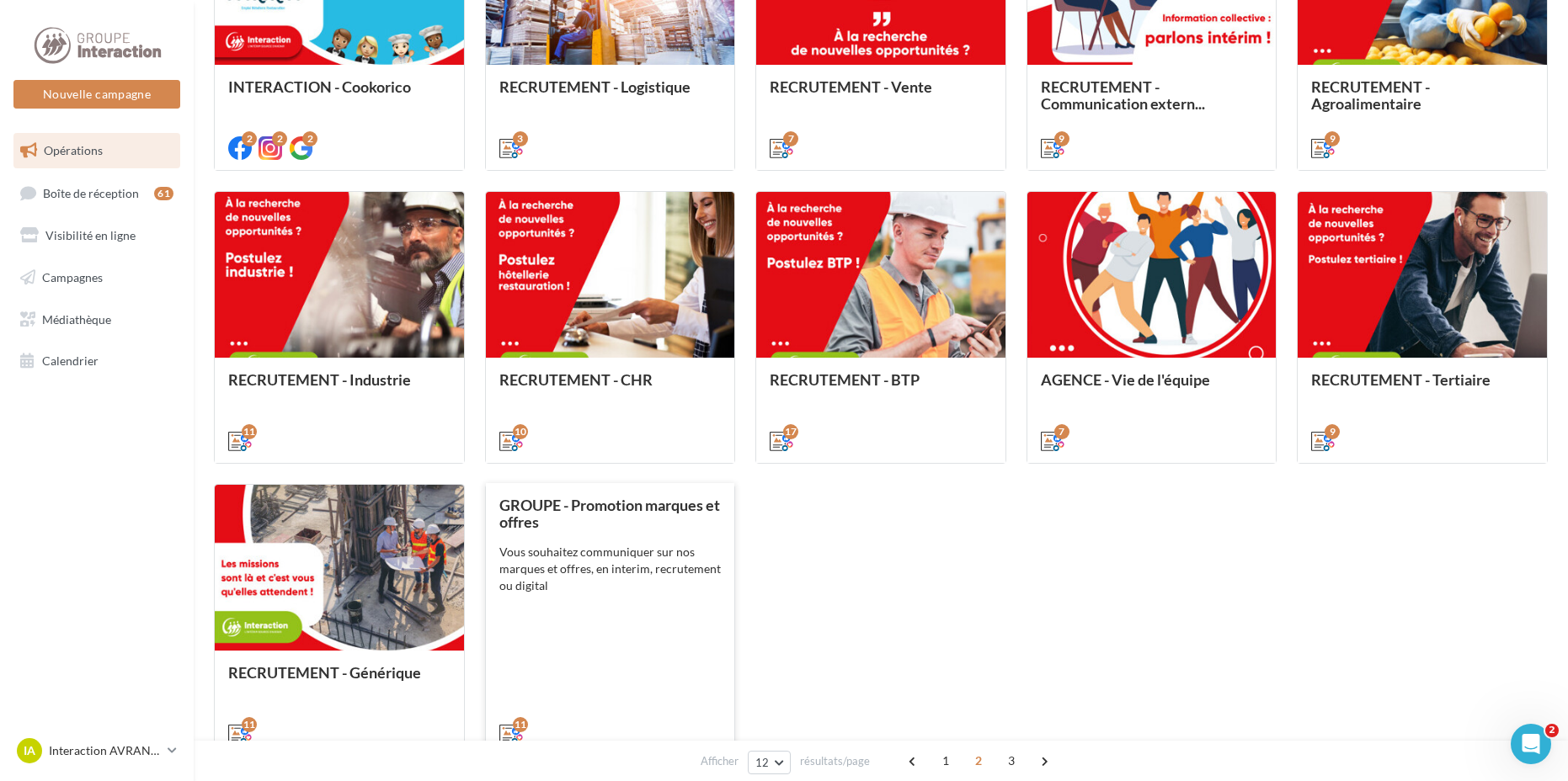
click at [658, 585] on div "Vous souhaitez communiquer sur nos marques et offres, en interim, recrutement o…" at bounding box center [610, 568] width 222 height 50
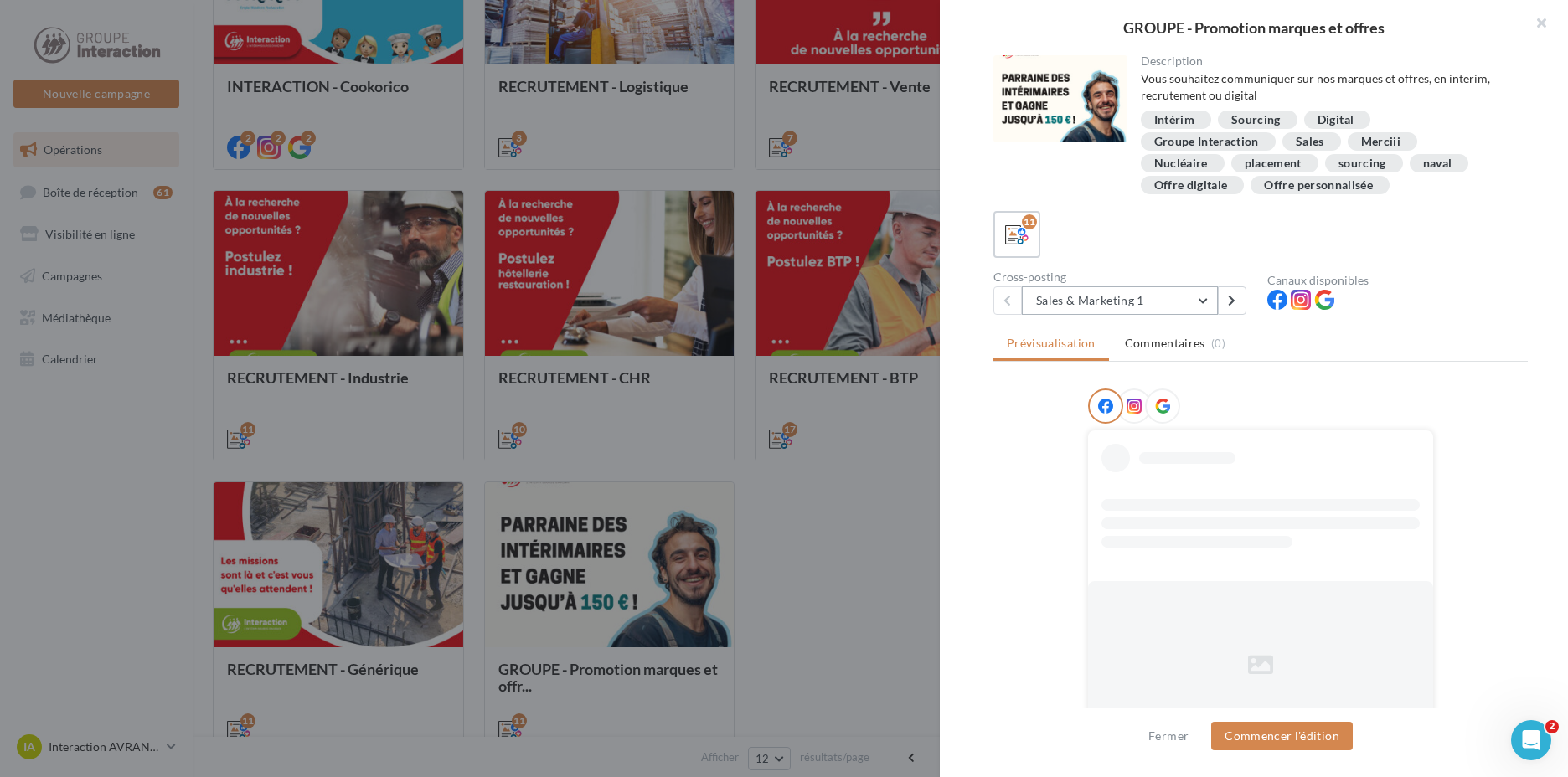
click at [1066, 297] on button "Sales & Marketing 1" at bounding box center [1119, 300] width 196 height 28
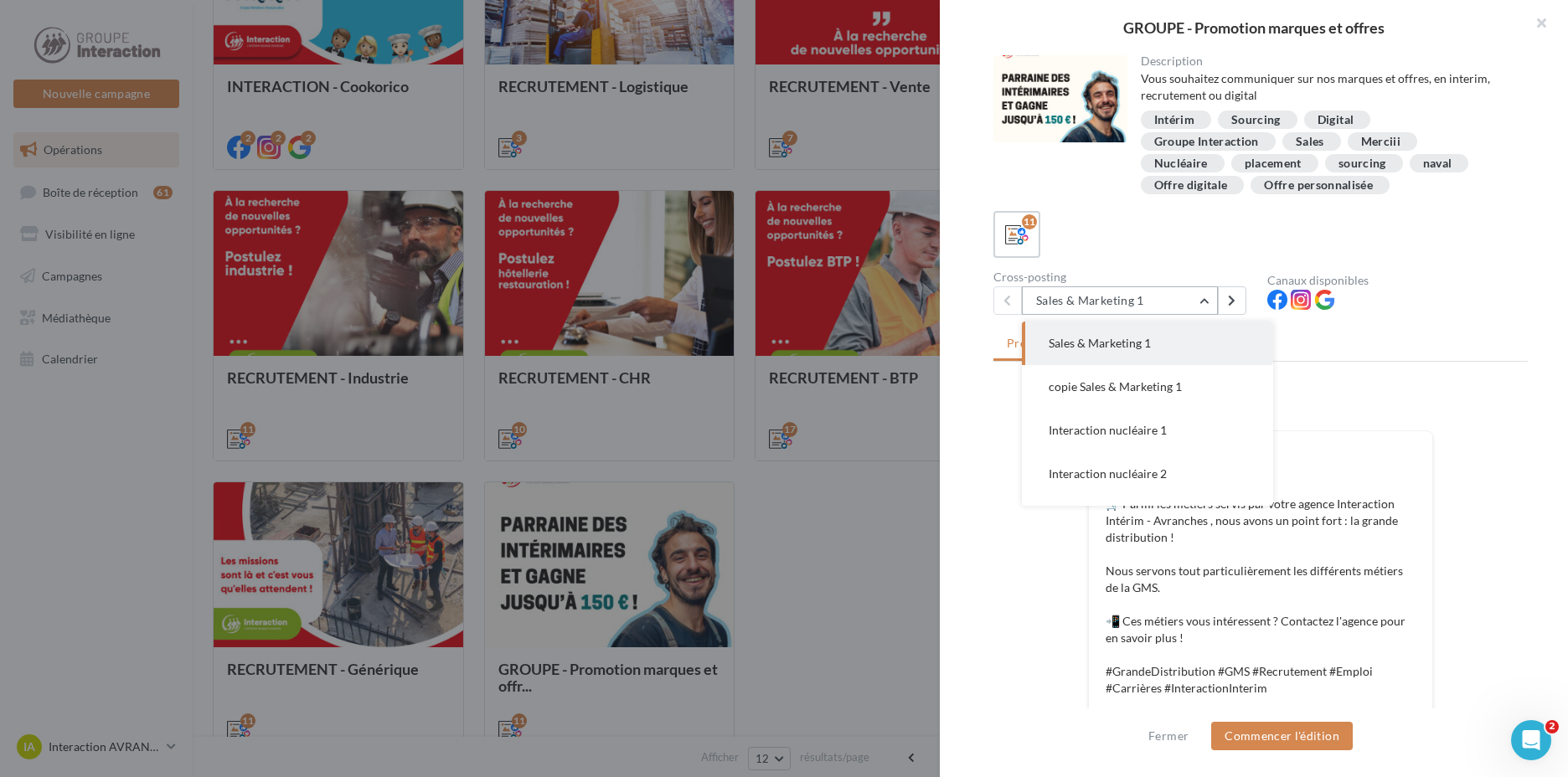
click at [1066, 297] on button "Sales & Marketing 1" at bounding box center [1119, 300] width 196 height 28
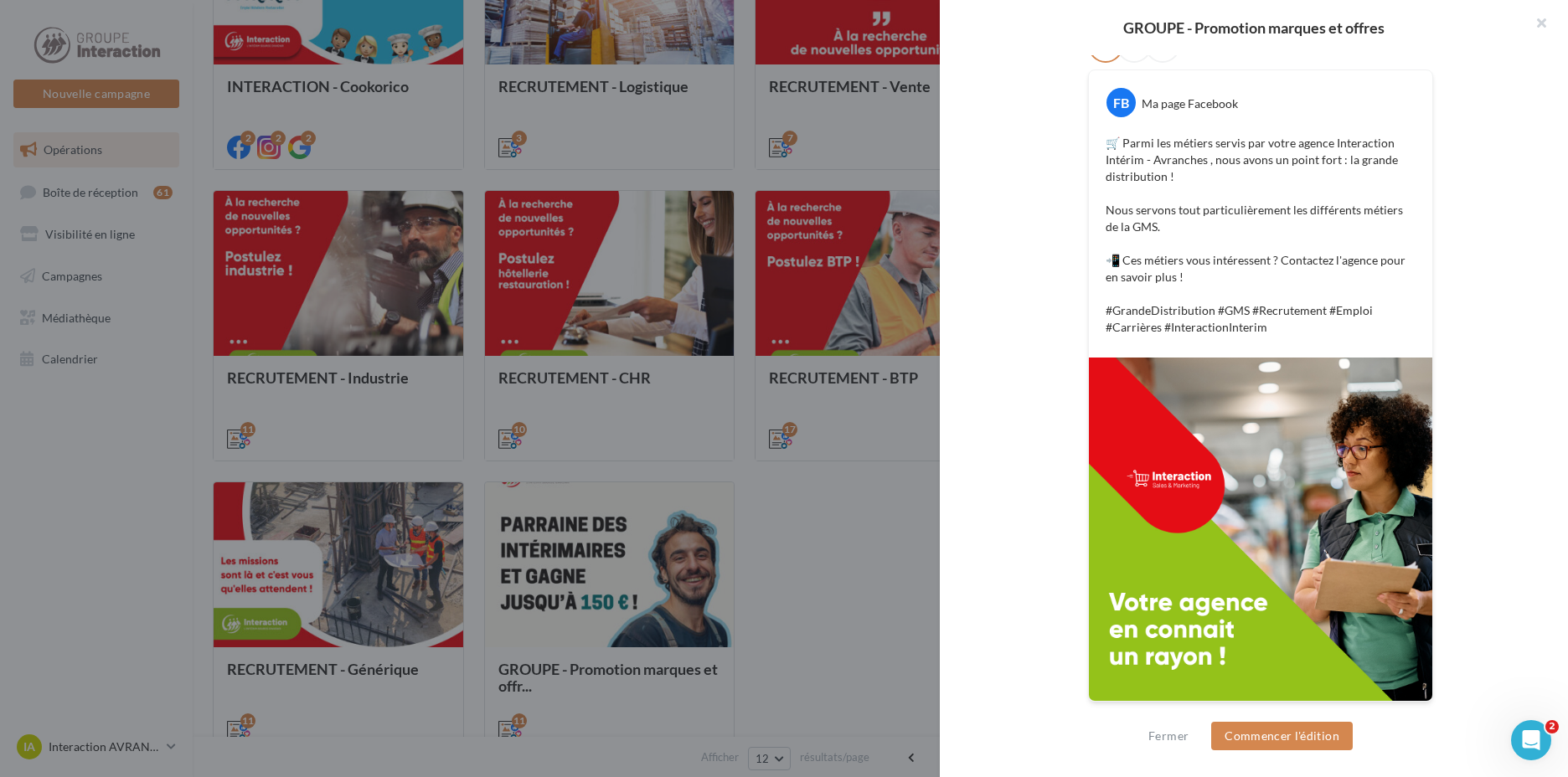
scroll to position [110, 0]
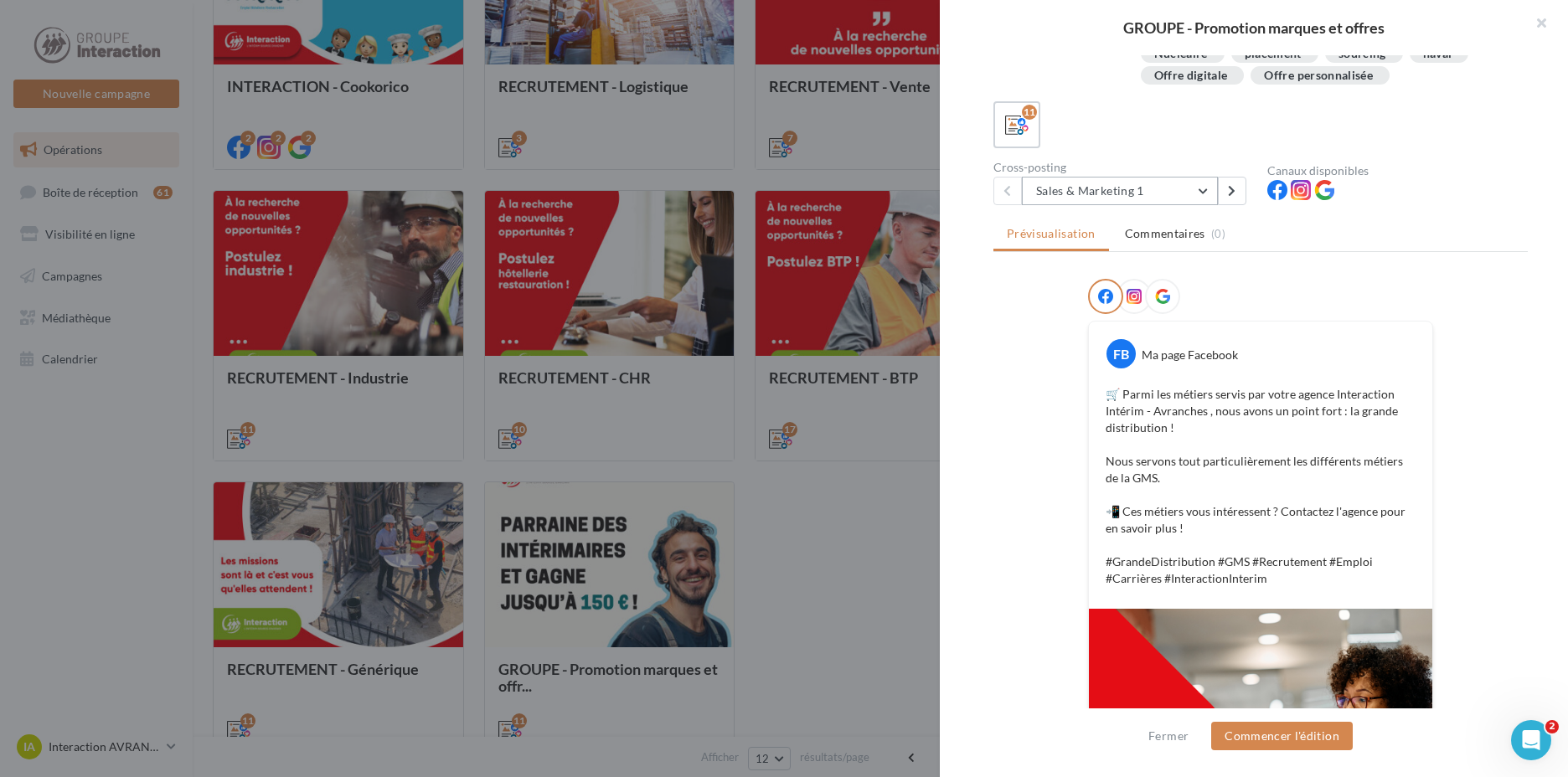
click at [1118, 202] on button "Sales & Marketing 1" at bounding box center [1119, 191] width 196 height 28
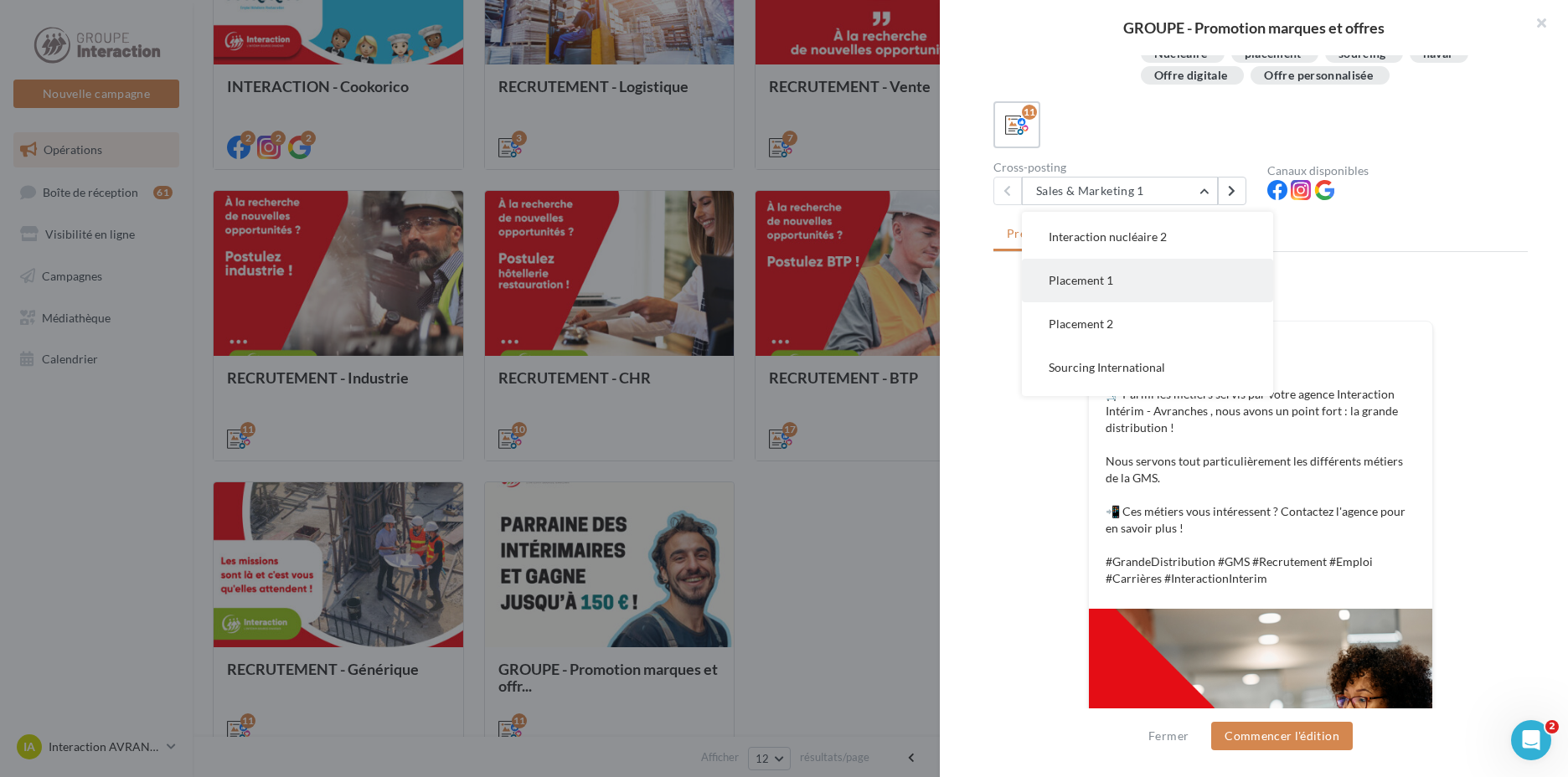
click at [1106, 285] on span "Placement 1" at bounding box center [1081, 280] width 64 height 14
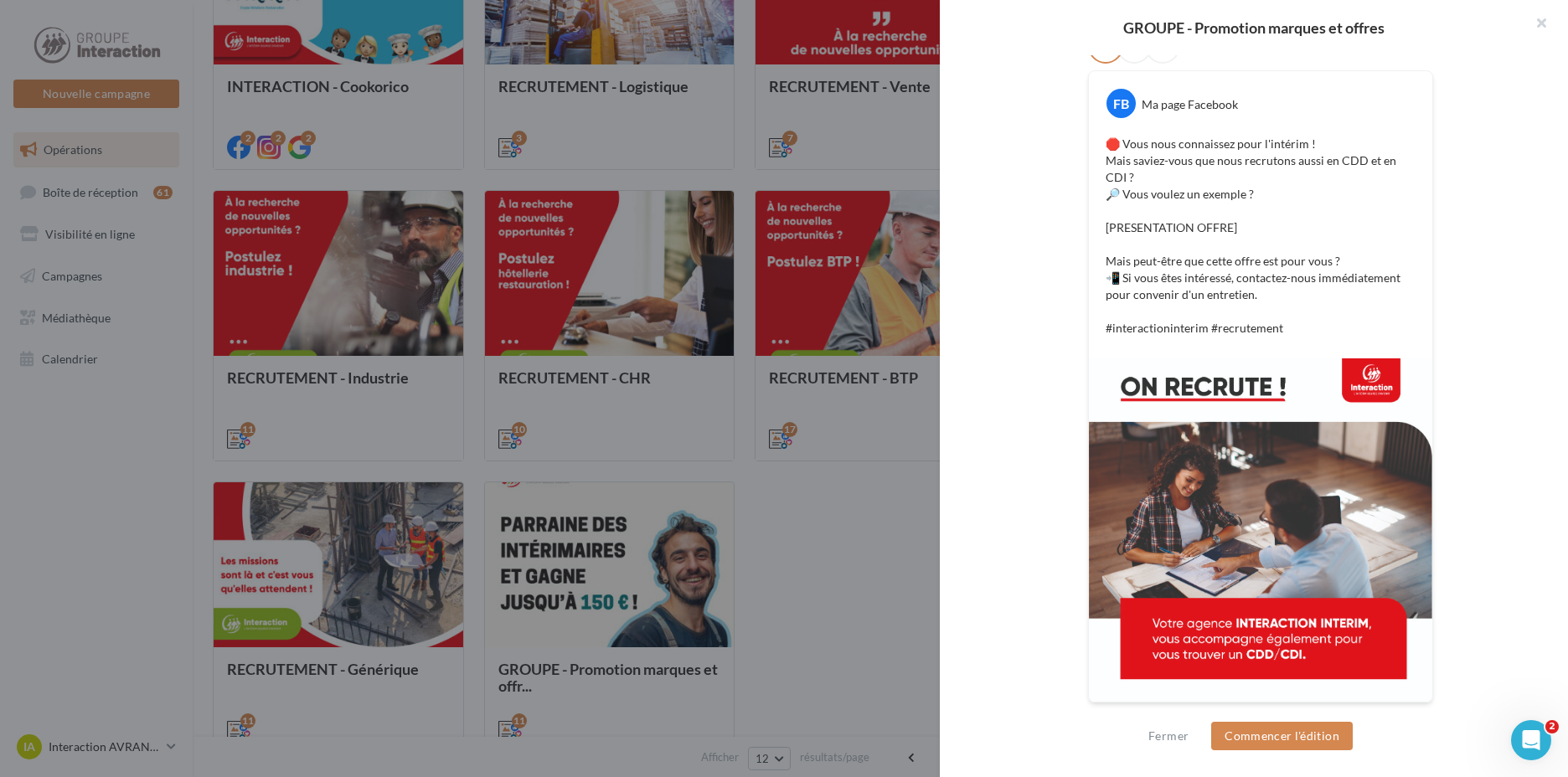
scroll to position [193, 0]
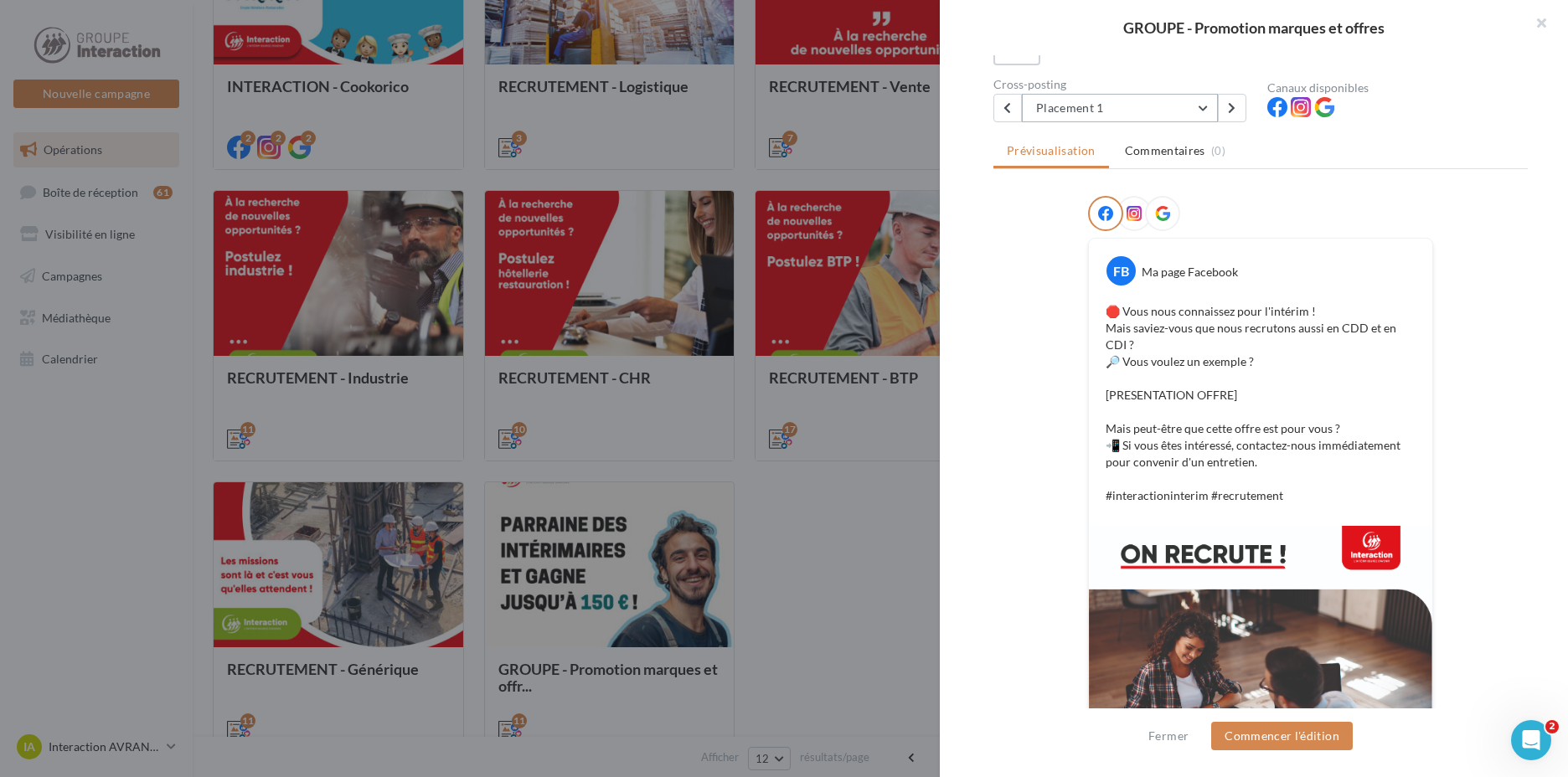
click at [1098, 107] on button "Placement 1" at bounding box center [1119, 107] width 196 height 28
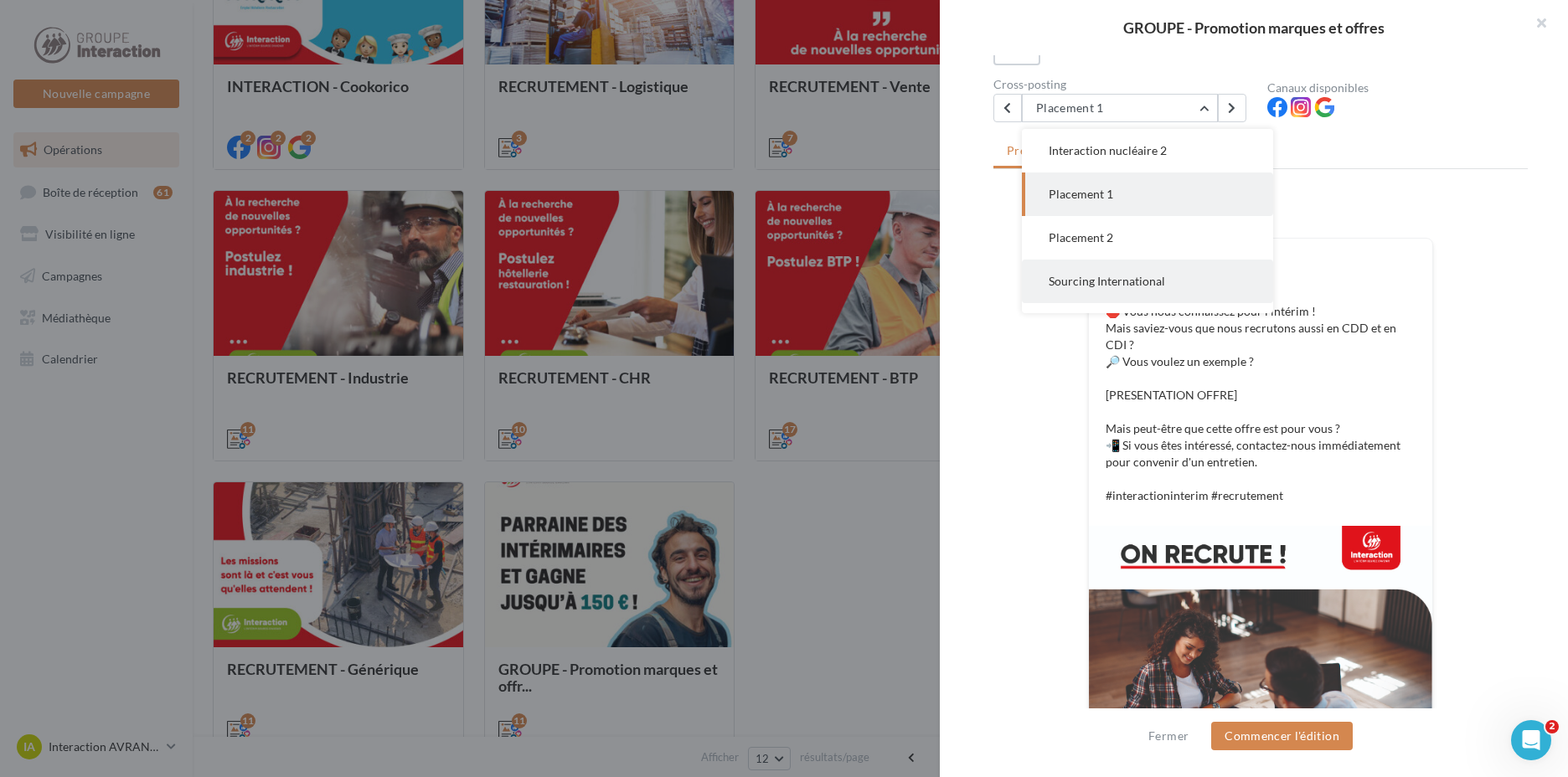
click at [1104, 281] on span "Sourcing International" at bounding box center [1107, 281] width 116 height 14
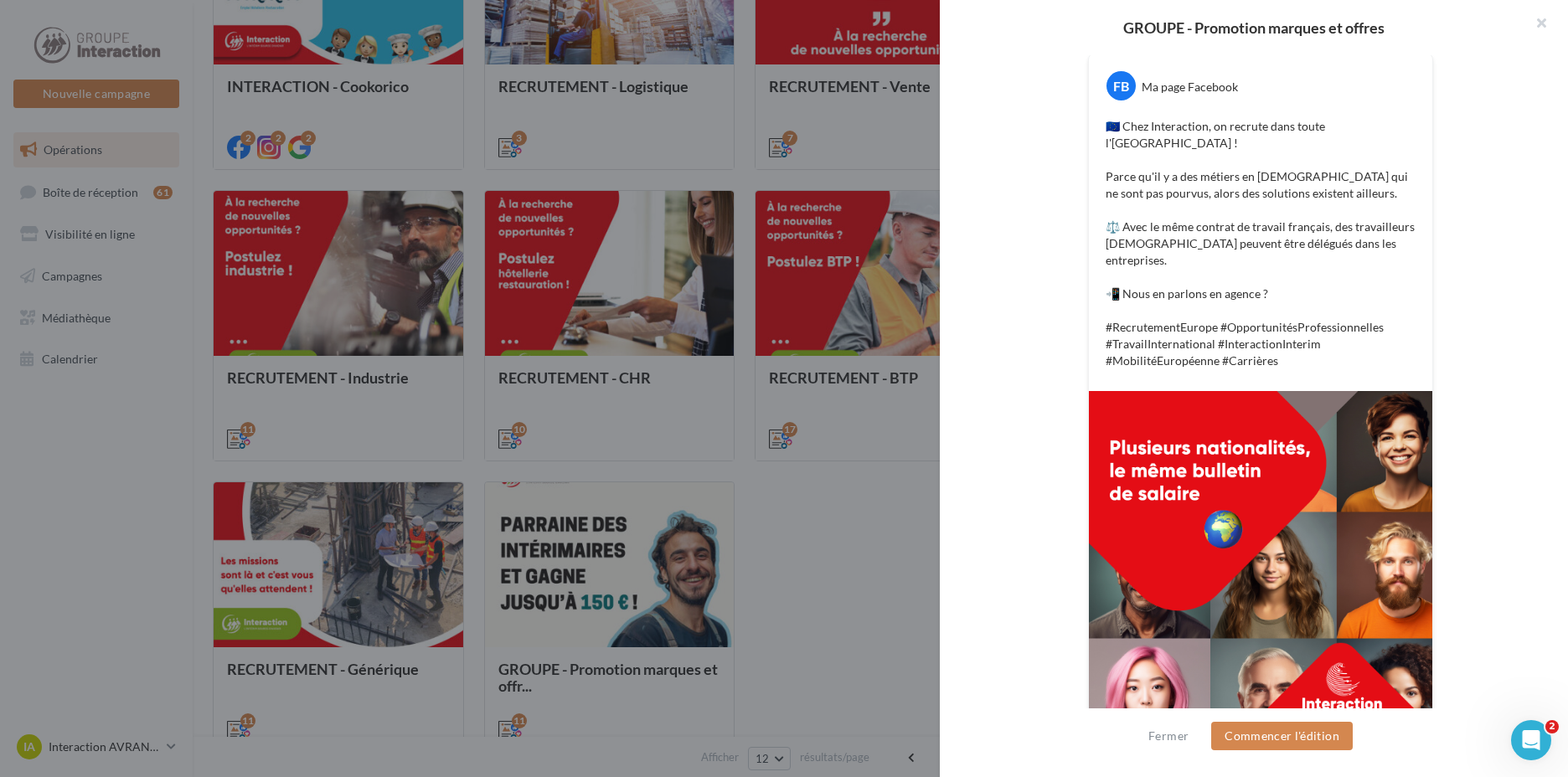
scroll to position [211, 0]
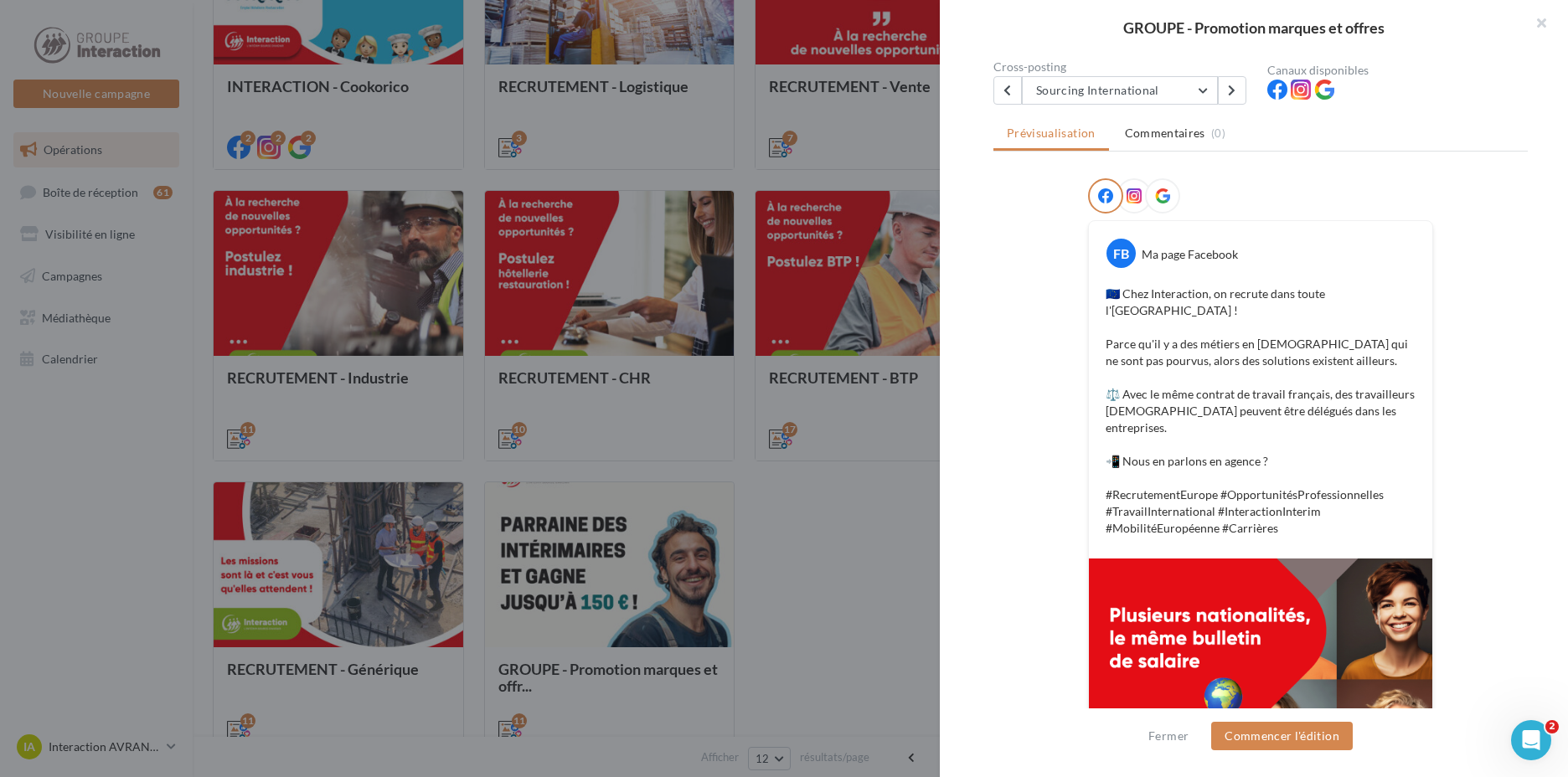
click at [1118, 106] on div "Description Vous souhaitez communiquer sur nos marques et offres, en interim, r…" at bounding box center [1260, 389] width 642 height 668
click at [1113, 93] on button "Sourcing International" at bounding box center [1119, 90] width 196 height 28
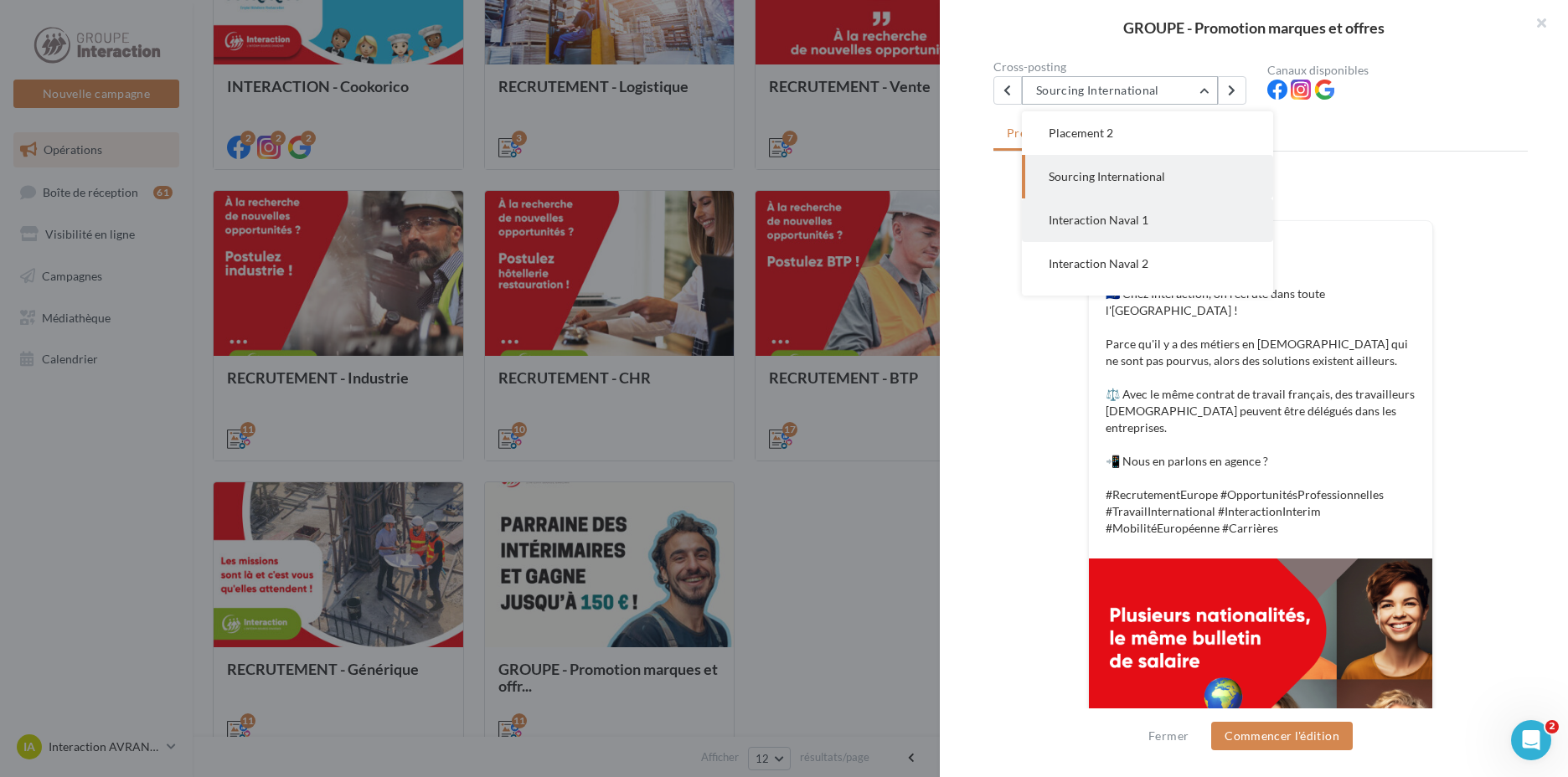
scroll to position [295, 0]
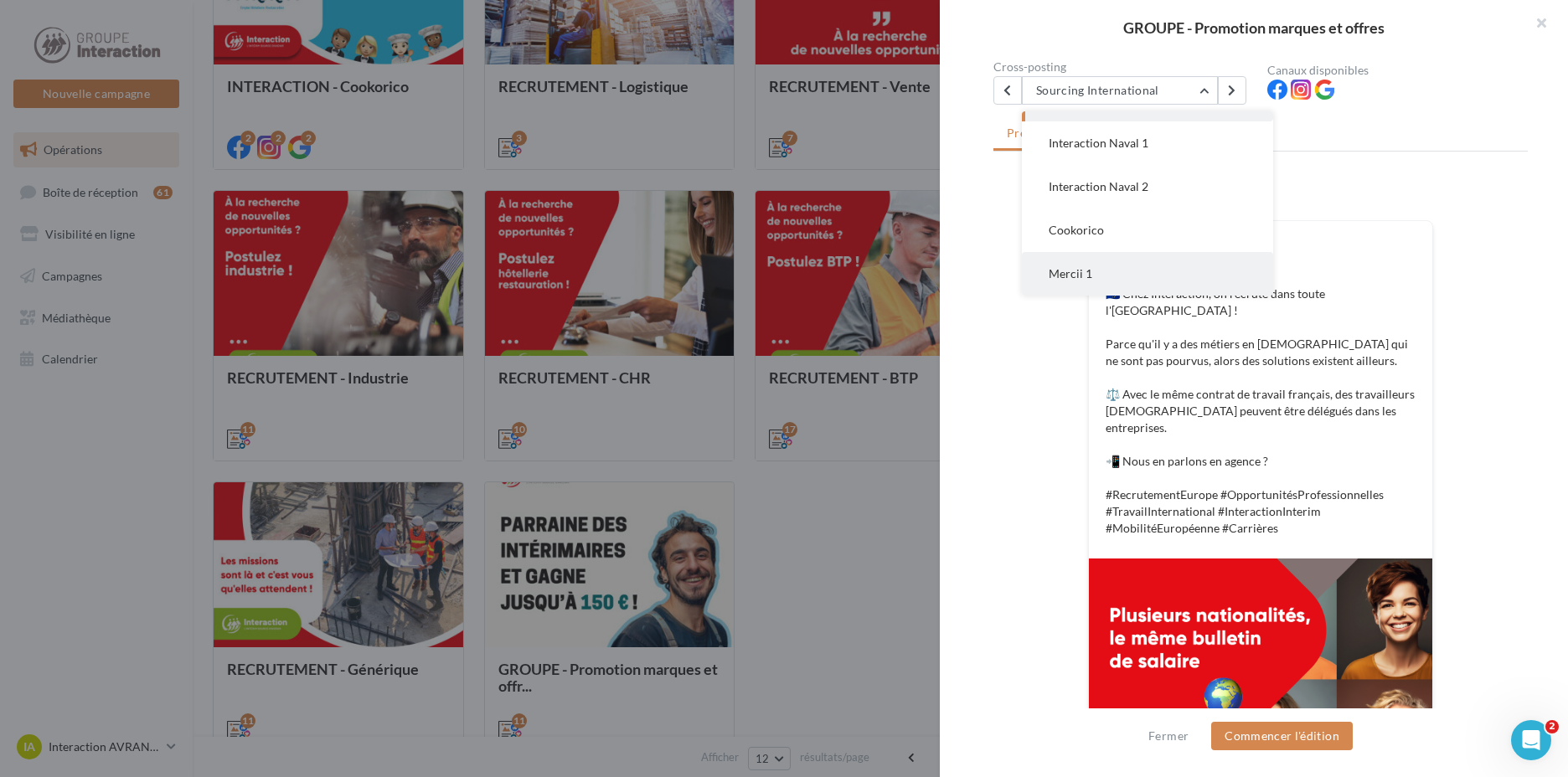
click at [1096, 278] on button "Mercii 1" at bounding box center [1147, 273] width 251 height 43
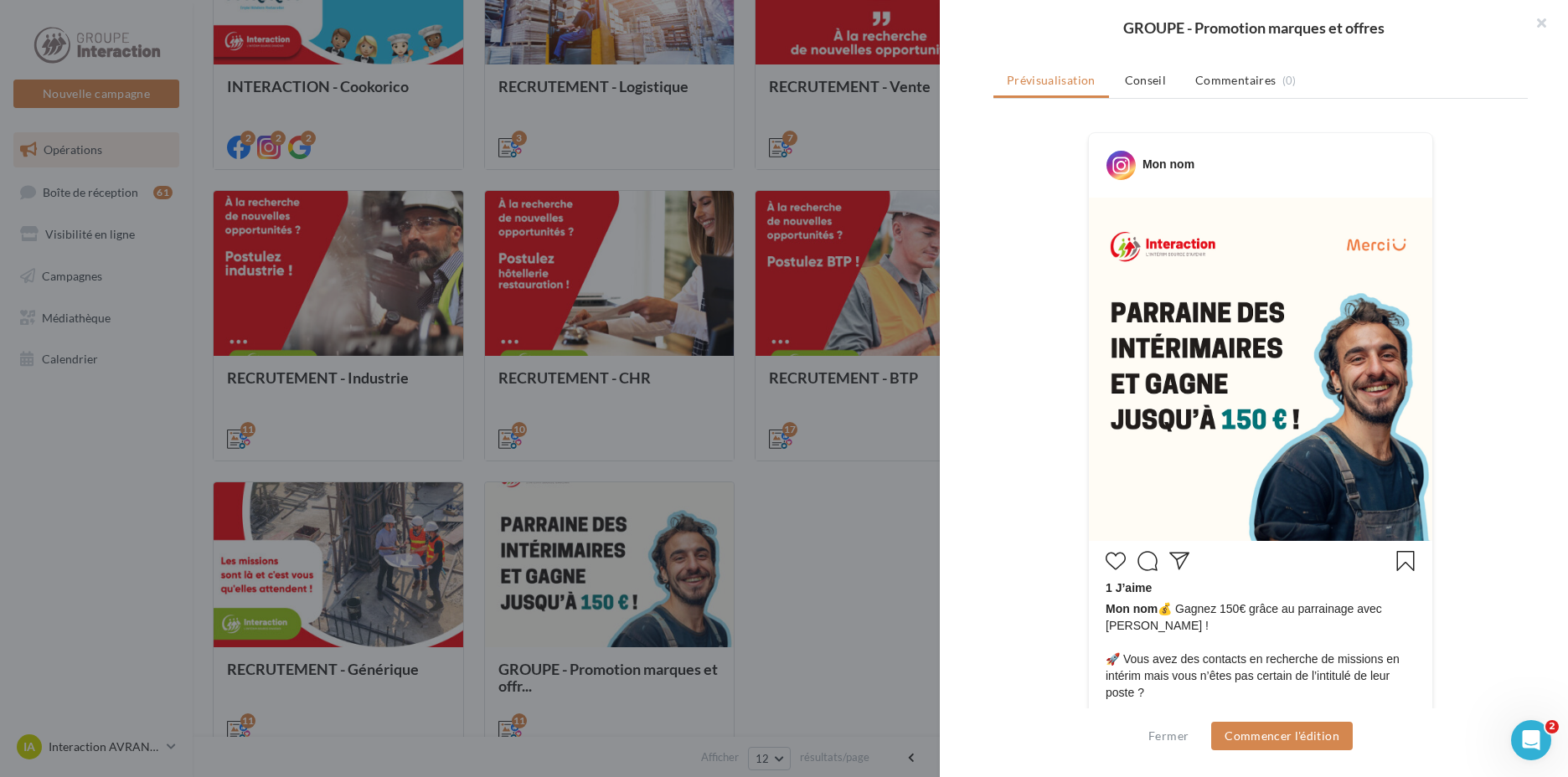
scroll to position [11, 0]
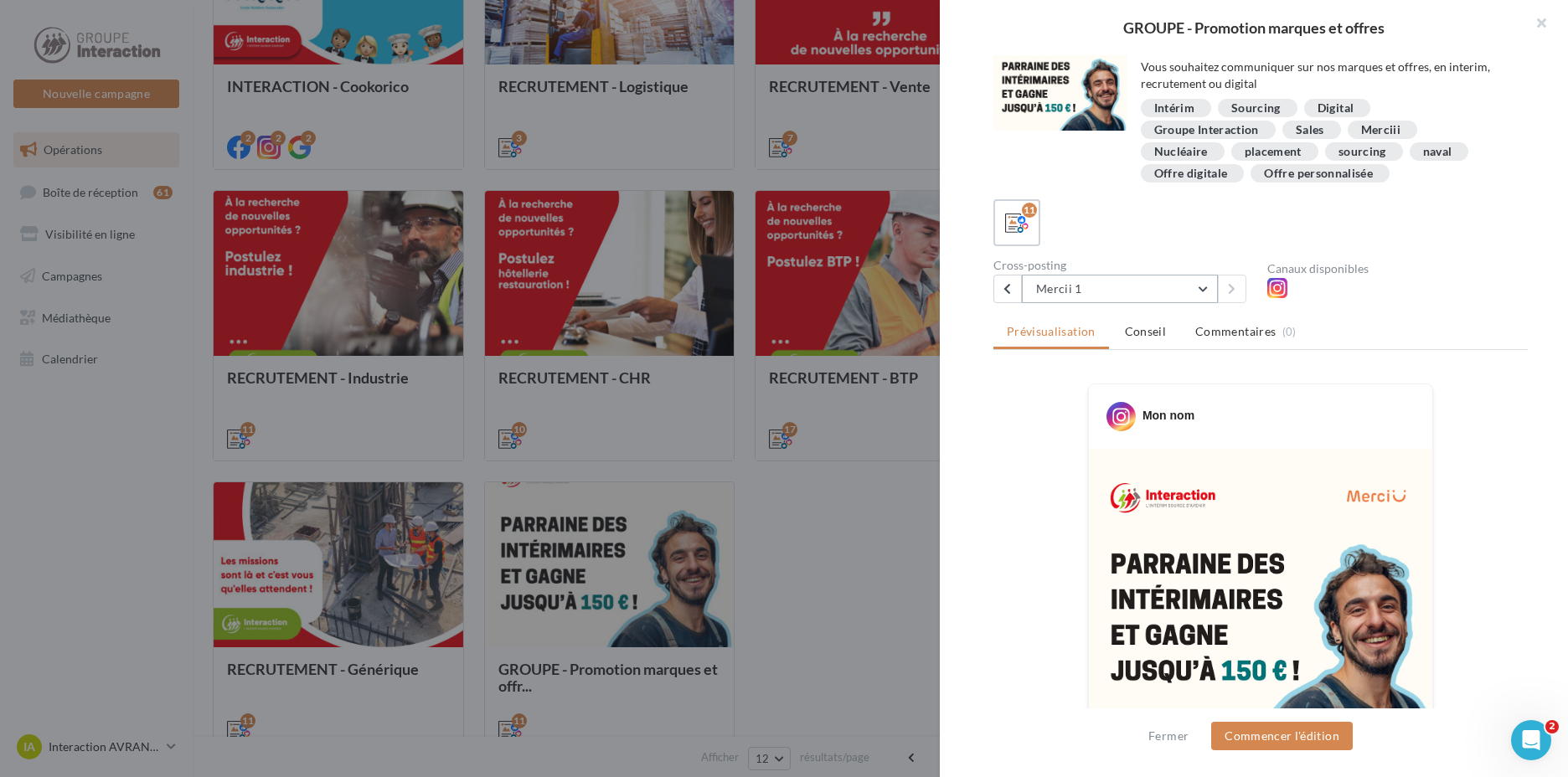
click at [1154, 291] on button "Mercii 1" at bounding box center [1119, 289] width 196 height 28
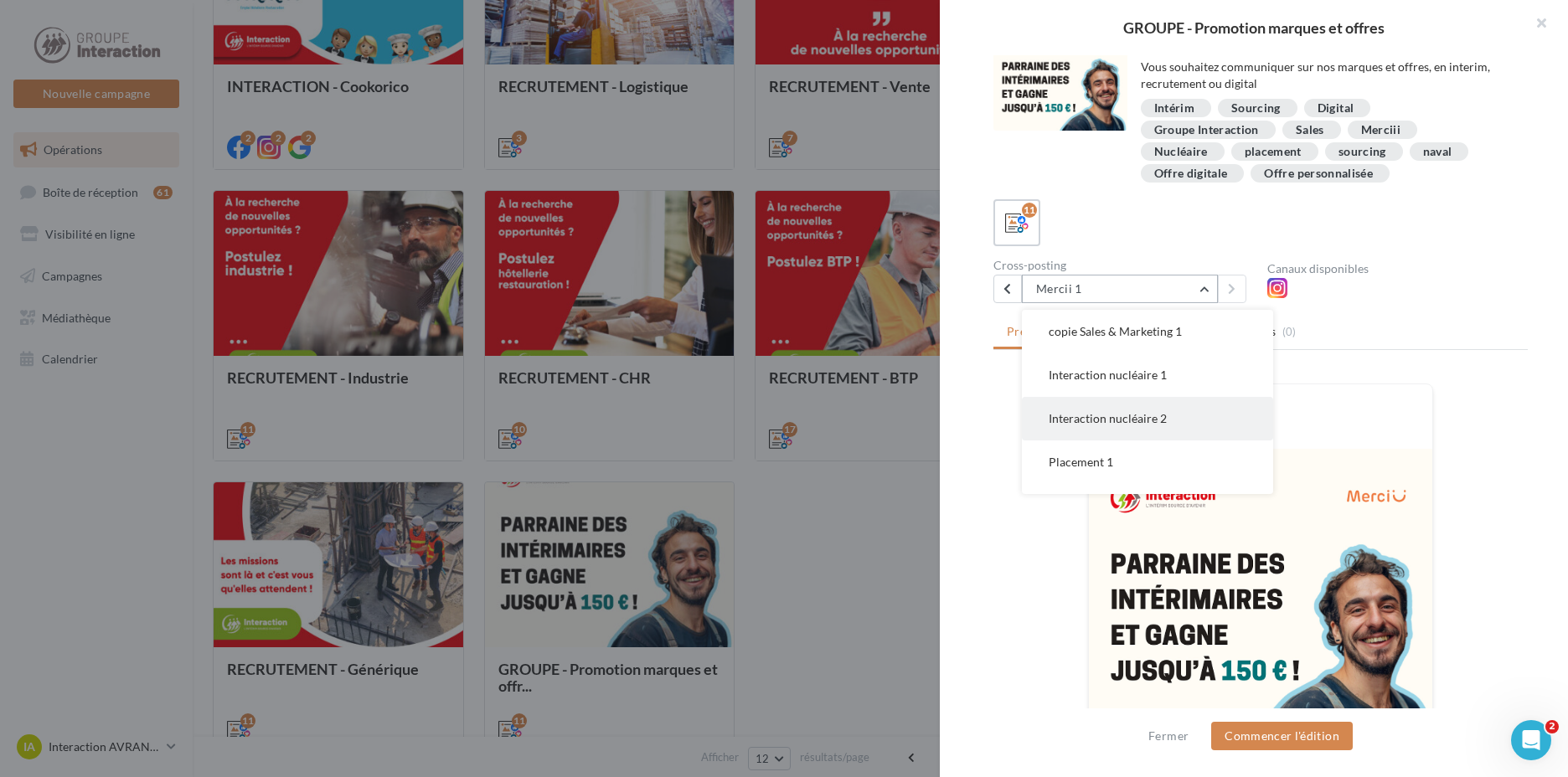
scroll to position [0, 0]
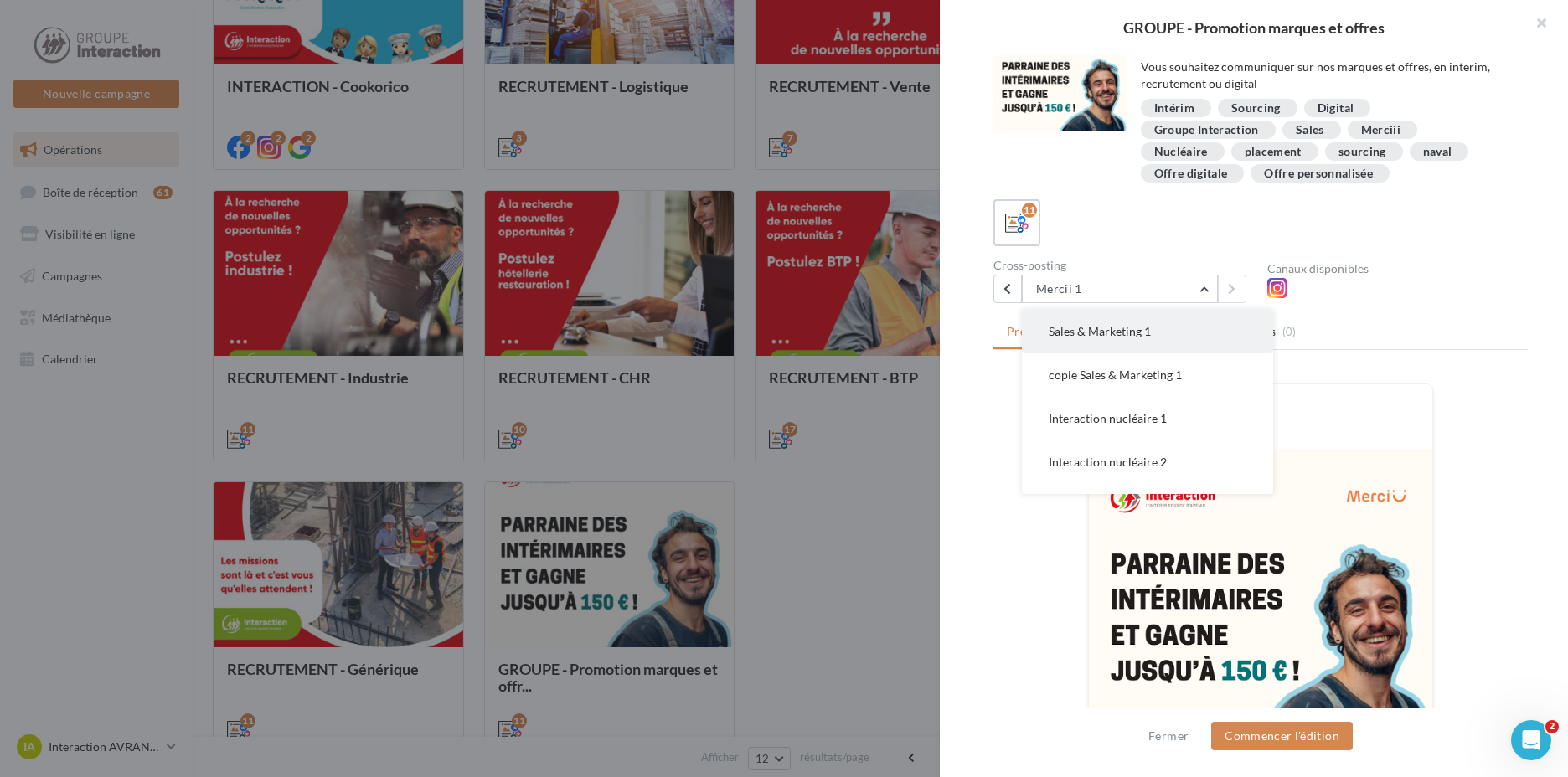
click at [1087, 335] on span "Sales & Marketing 1" at bounding box center [1100, 331] width 102 height 14
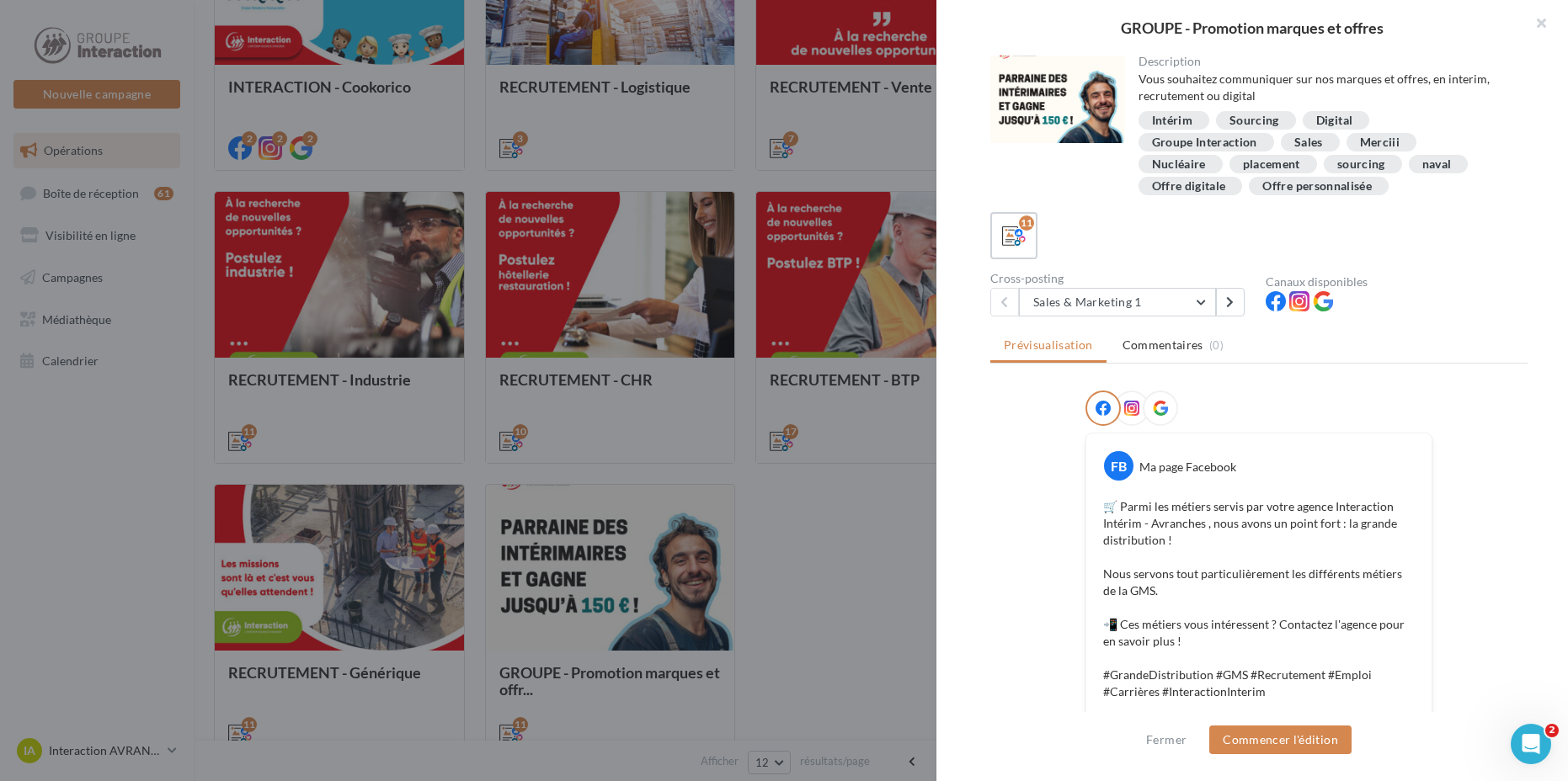
click at [813, 270] on div at bounding box center [784, 390] width 1568 height 781
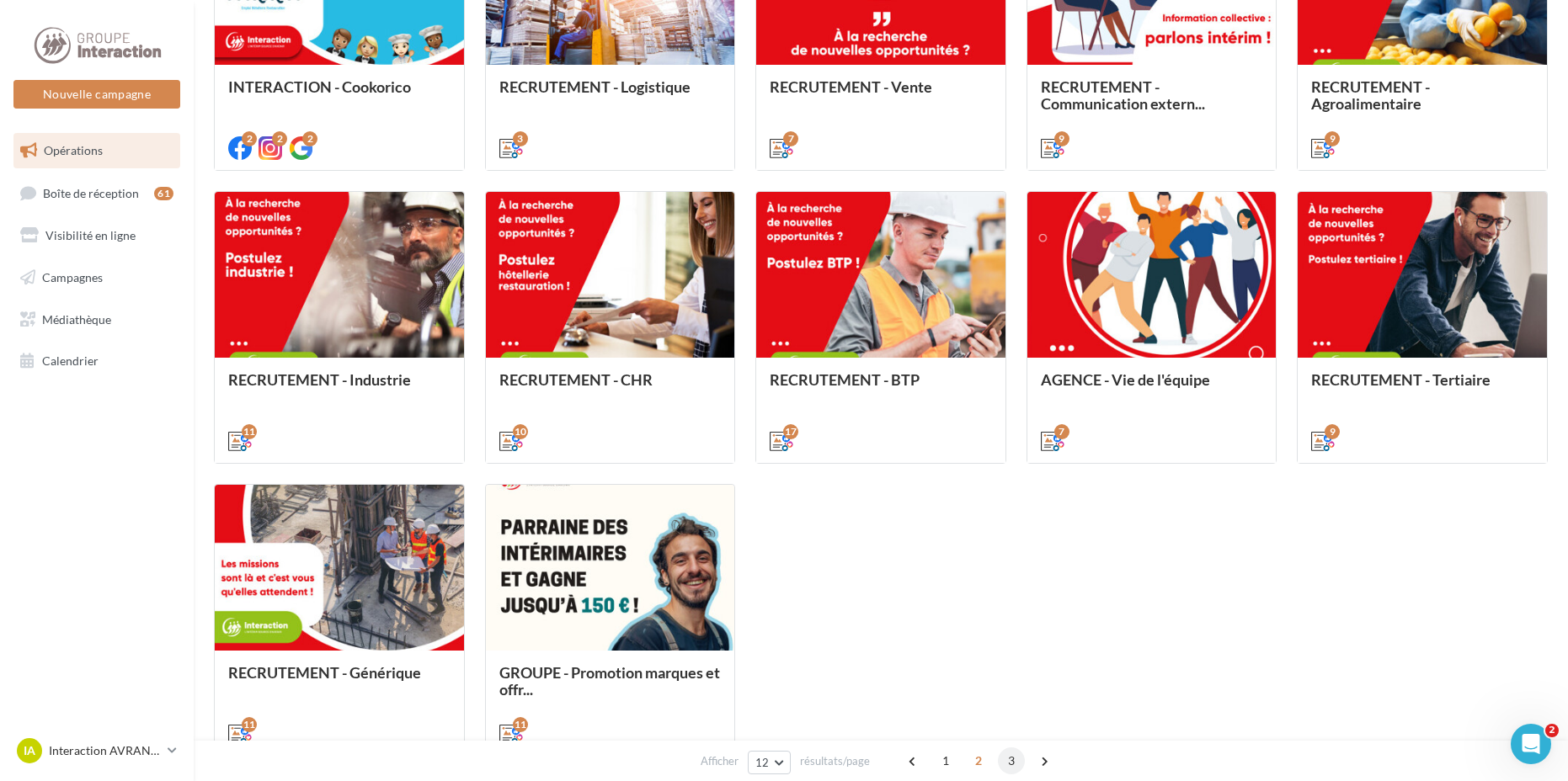
click at [1004, 754] on span "3" at bounding box center [1011, 761] width 27 height 27
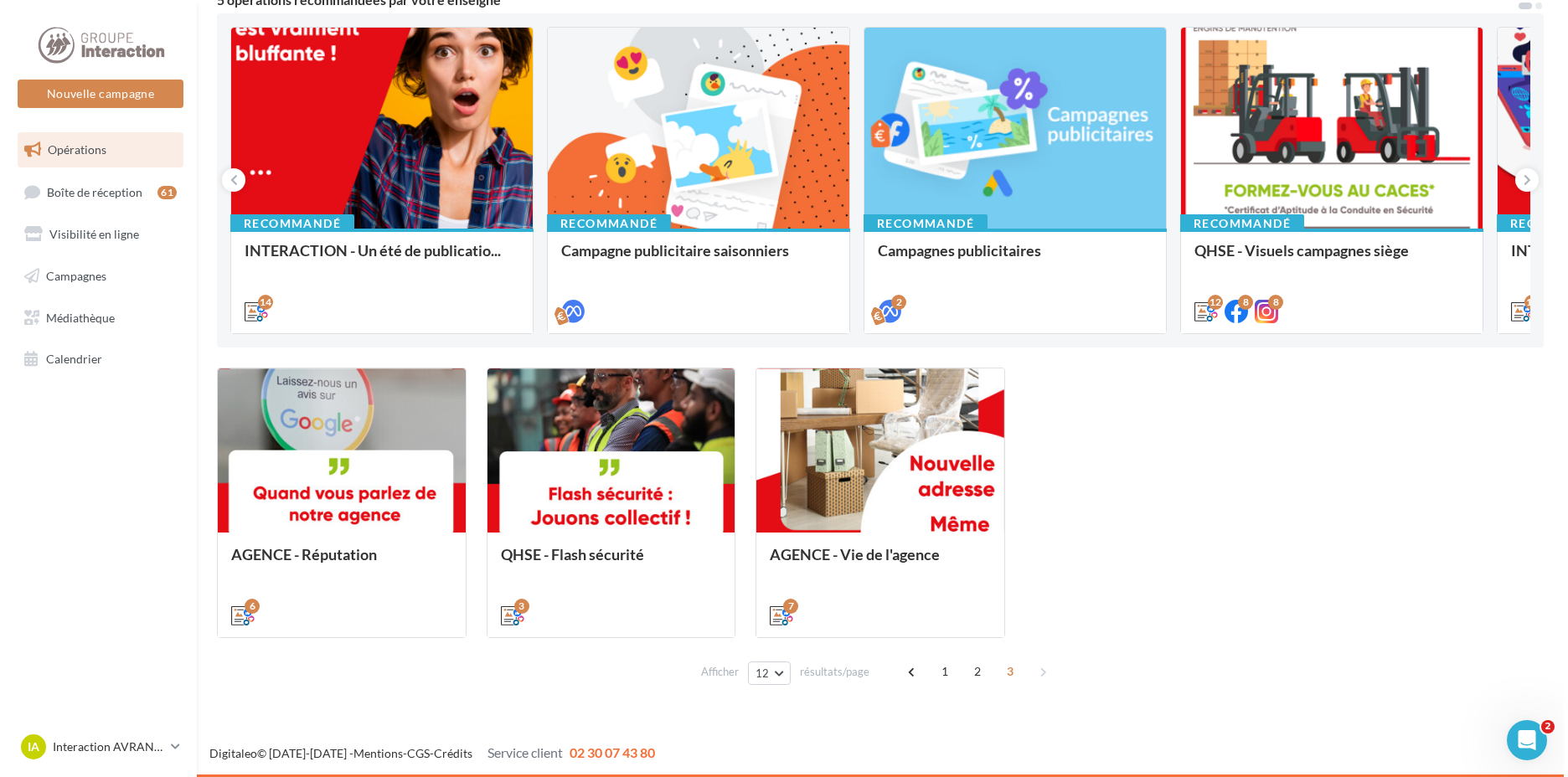
scroll to position [166, 0]
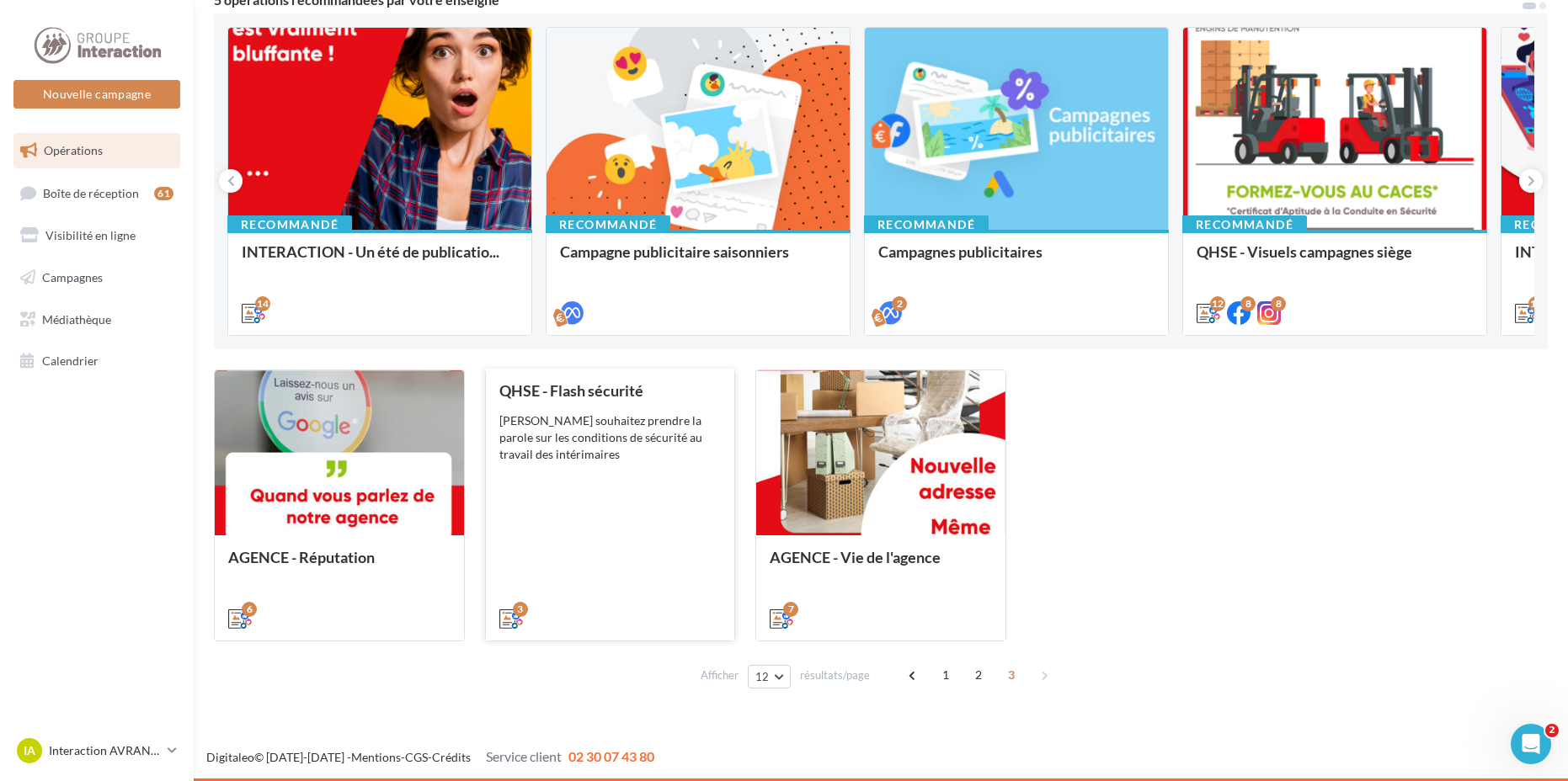
click at [594, 483] on div "QHSE - Flash sécurité Vous souhaitez prendre la parole sur les conditions de sé…" at bounding box center [610, 504] width 222 height 244
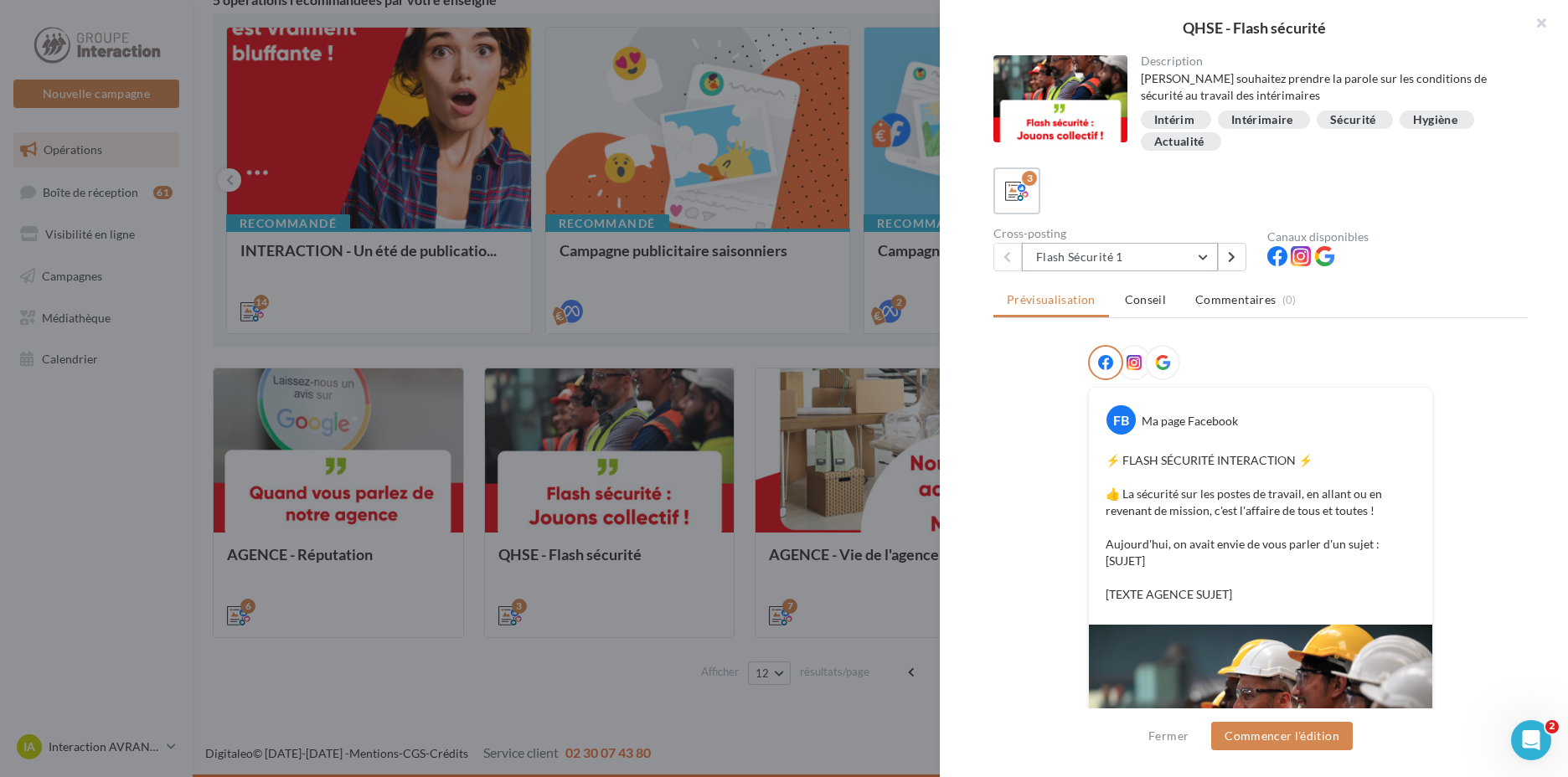
click at [1186, 257] on button "Flash Sécurité 1" at bounding box center [1119, 257] width 196 height 28
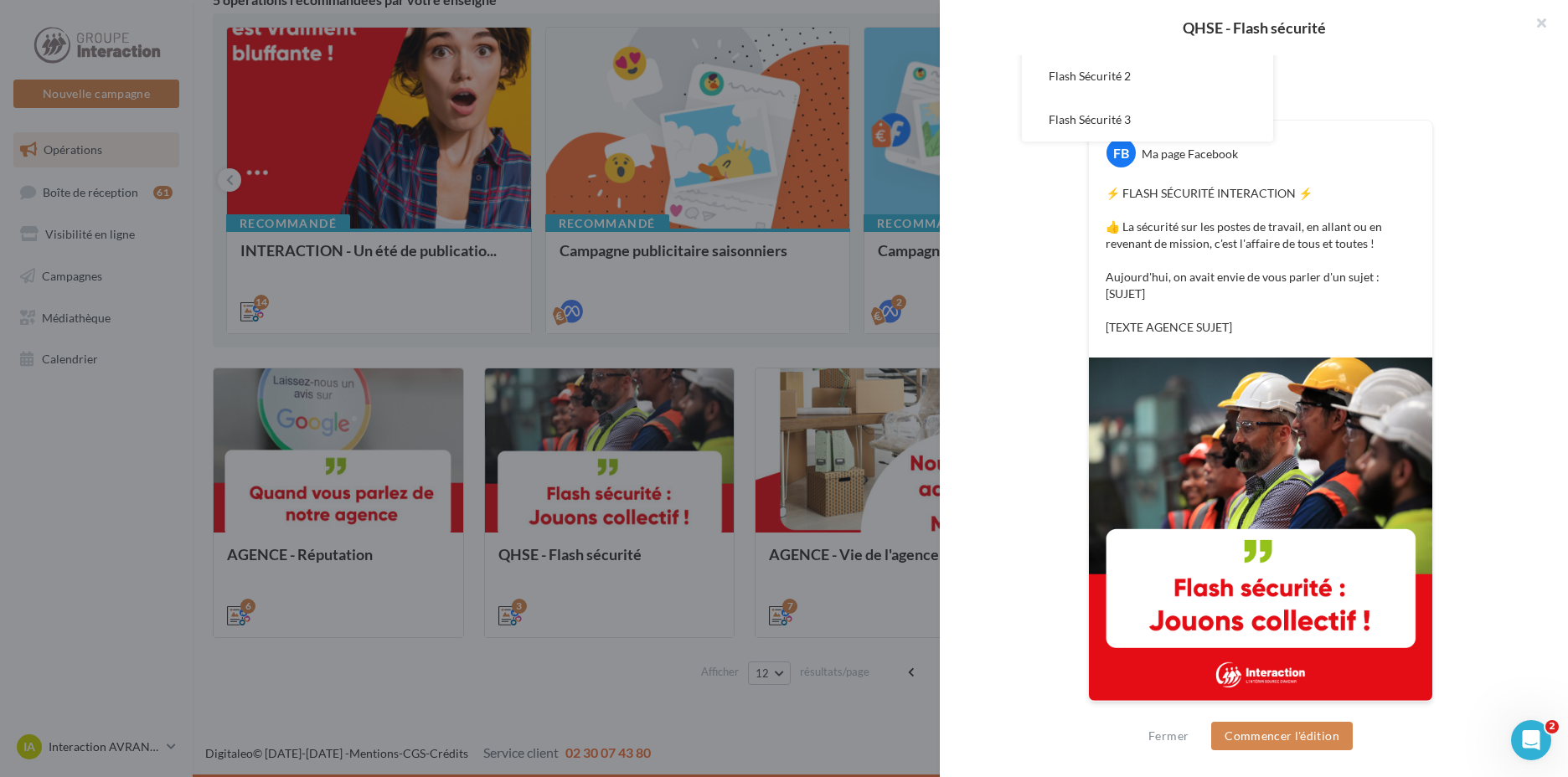
scroll to position [183, 0]
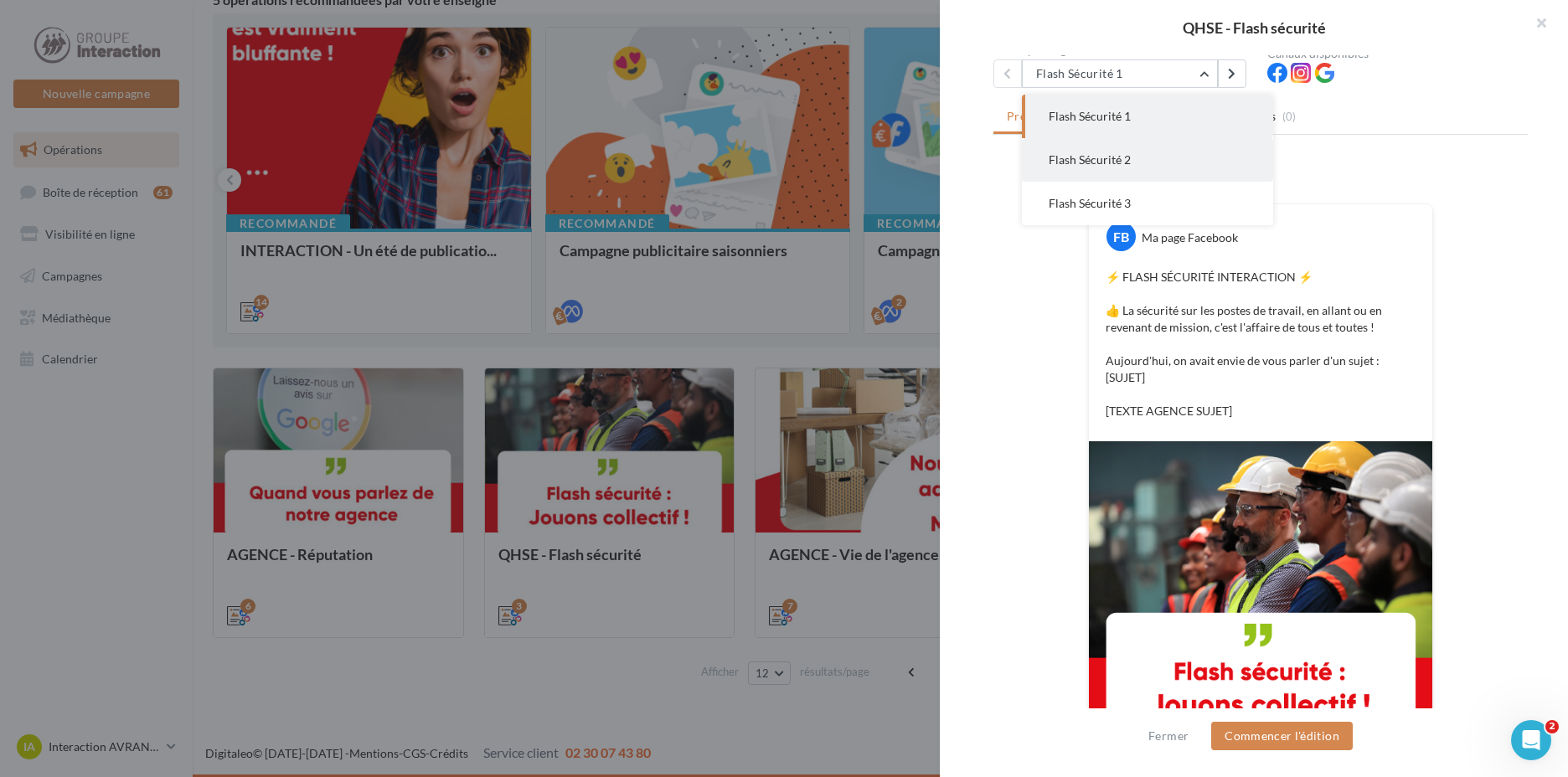
click at [1121, 154] on span "Flash Sécurité 2" at bounding box center [1089, 159] width 82 height 14
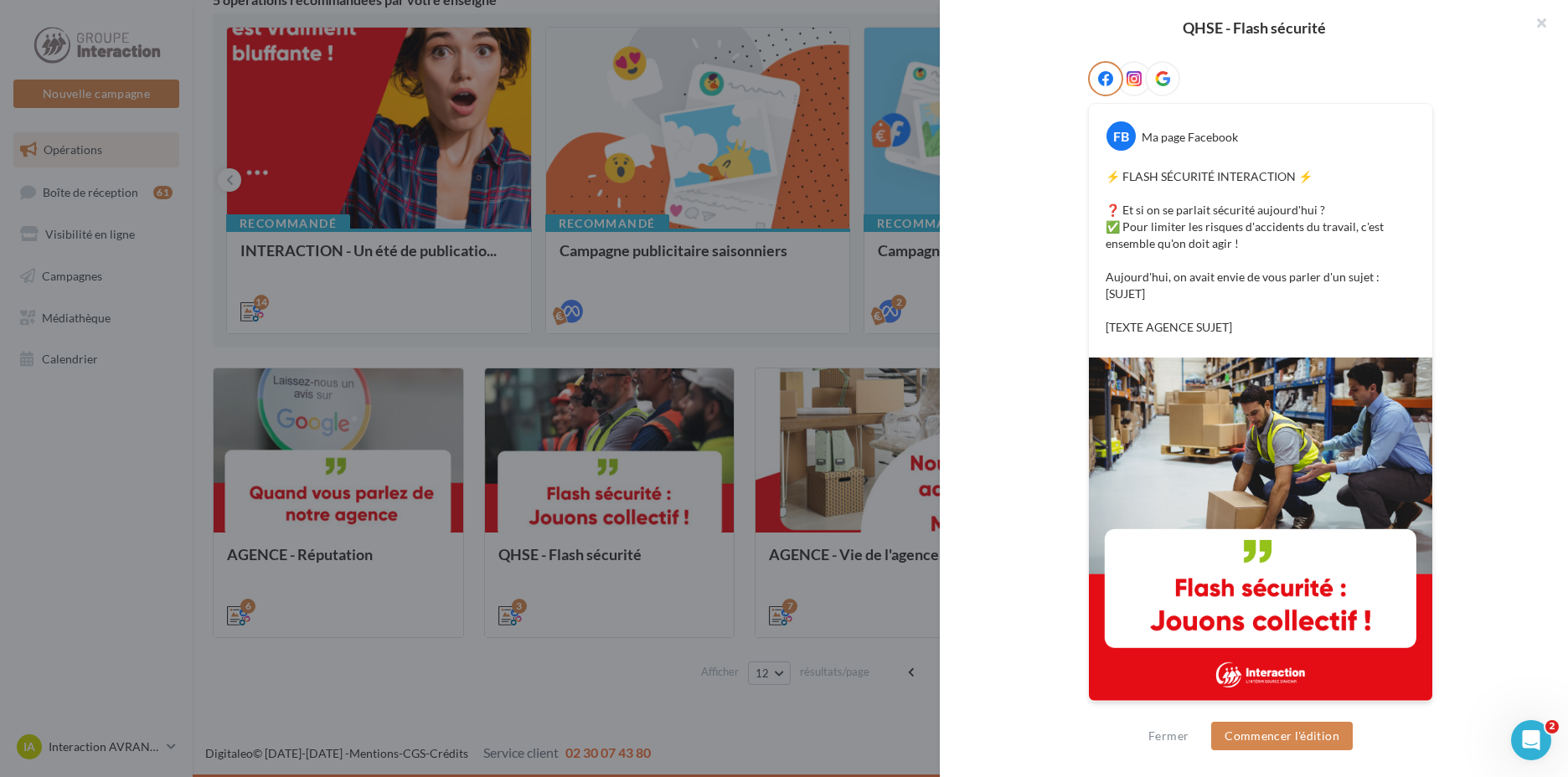
scroll to position [116, 0]
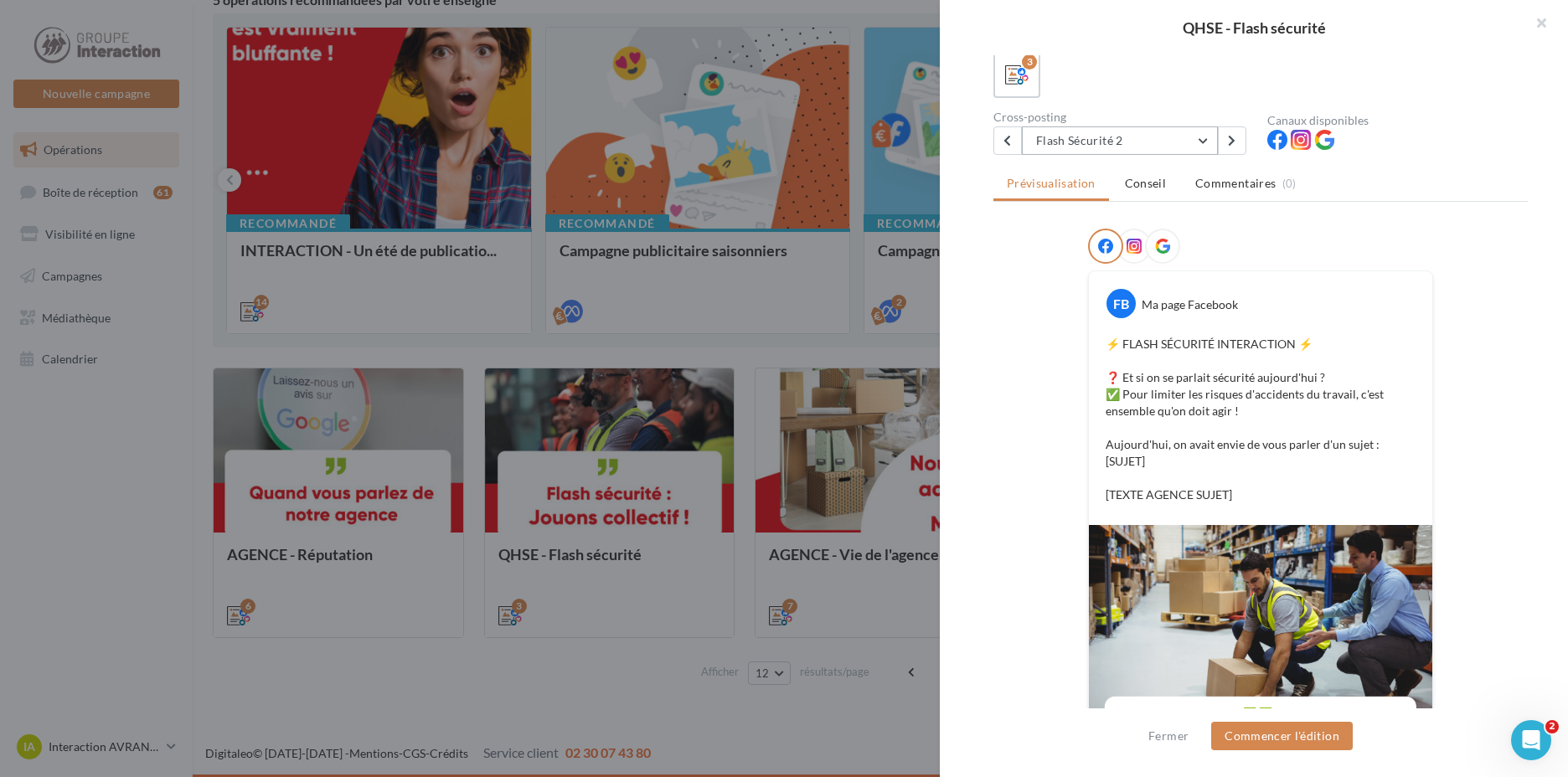
click at [1115, 142] on button "Flash Sécurité 2" at bounding box center [1119, 141] width 196 height 28
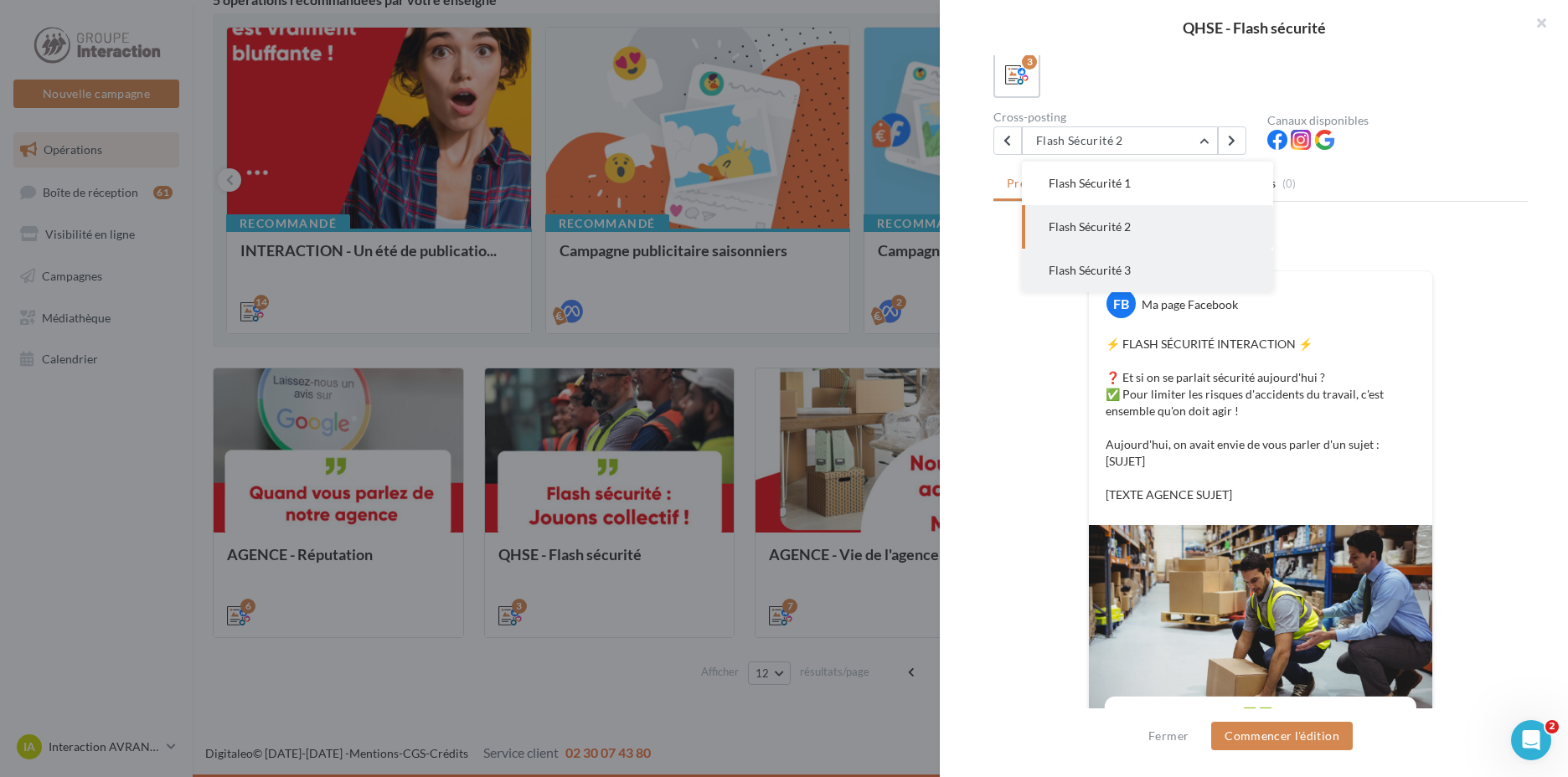
click at [1111, 267] on span "Flash Sécurité 3" at bounding box center [1089, 270] width 82 height 14
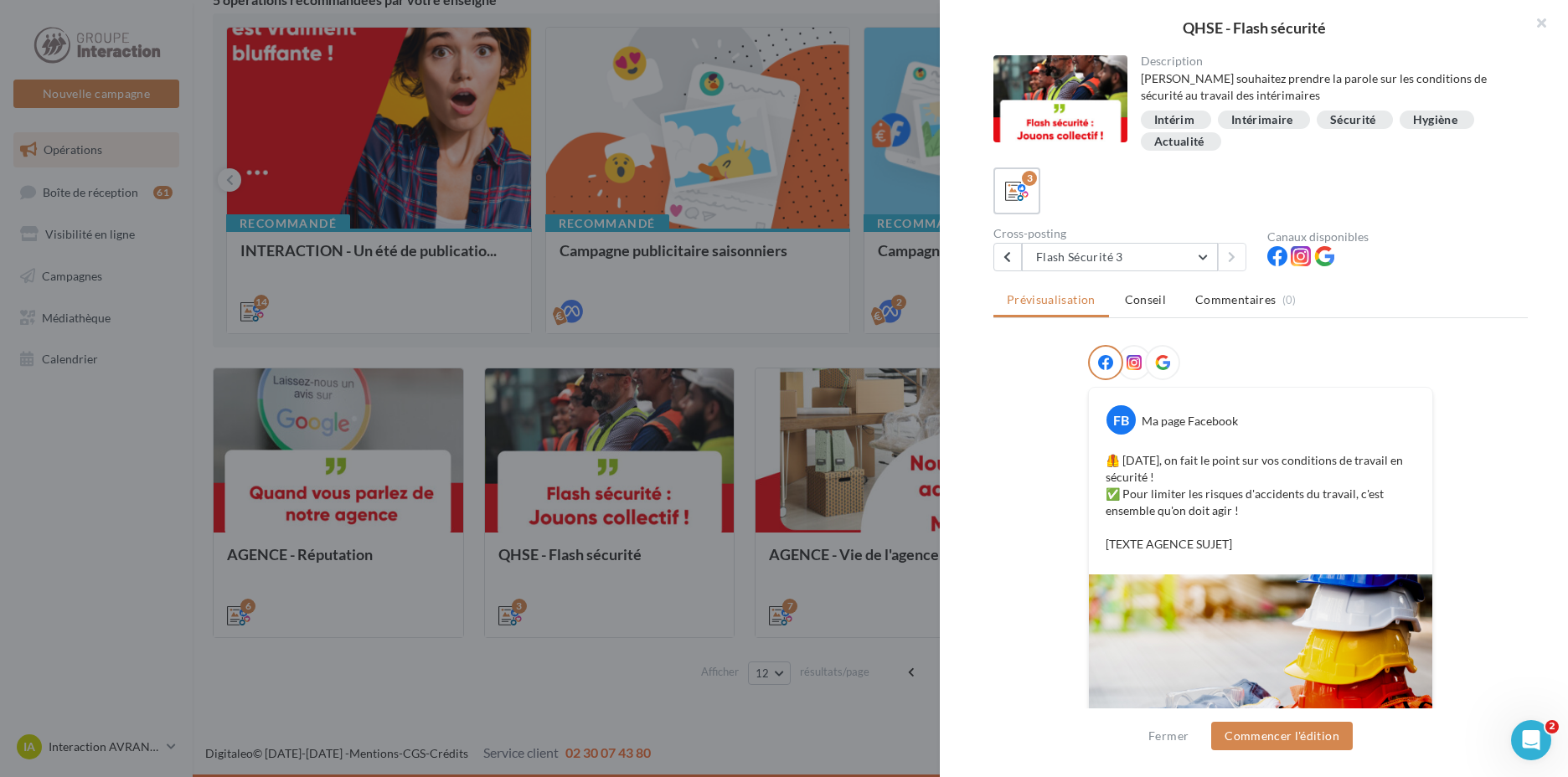
scroll to position [217, 0]
